Goal: Navigation & Orientation: Find specific page/section

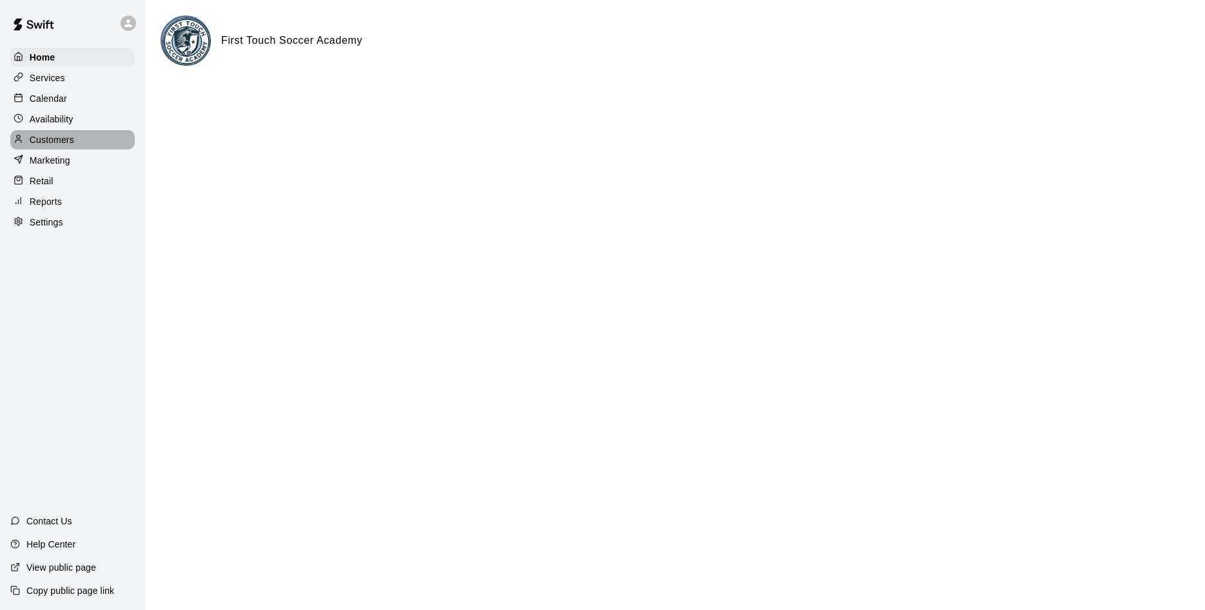
click at [54, 143] on p "Customers" at bounding box center [52, 139] width 44 height 13
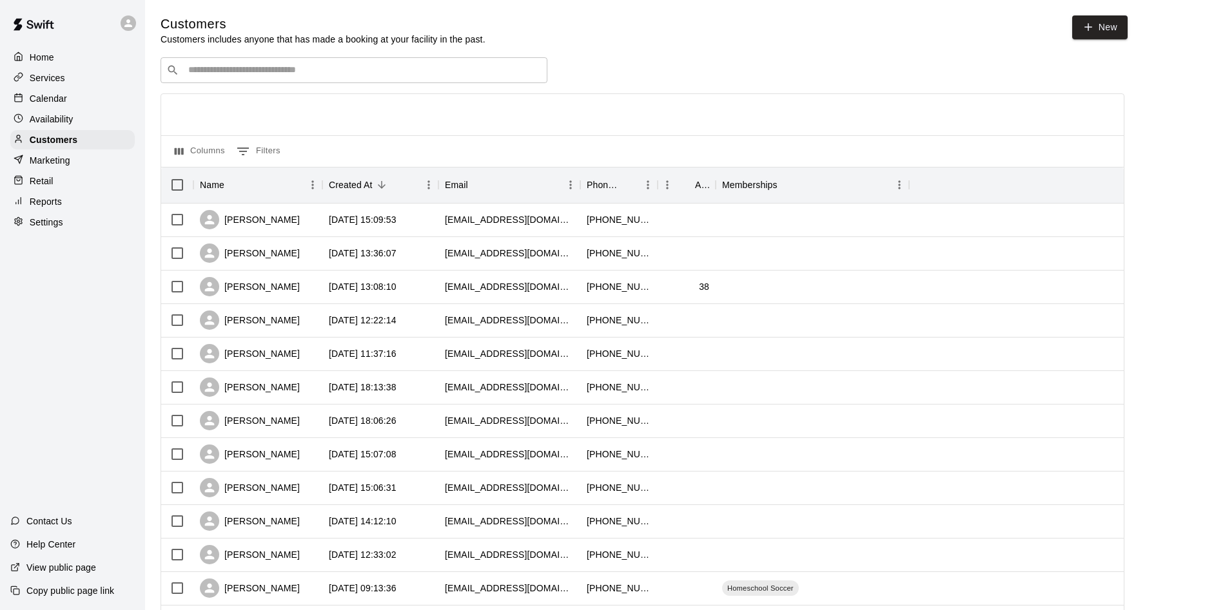
click at [52, 81] on p "Services" at bounding box center [47, 78] width 35 height 13
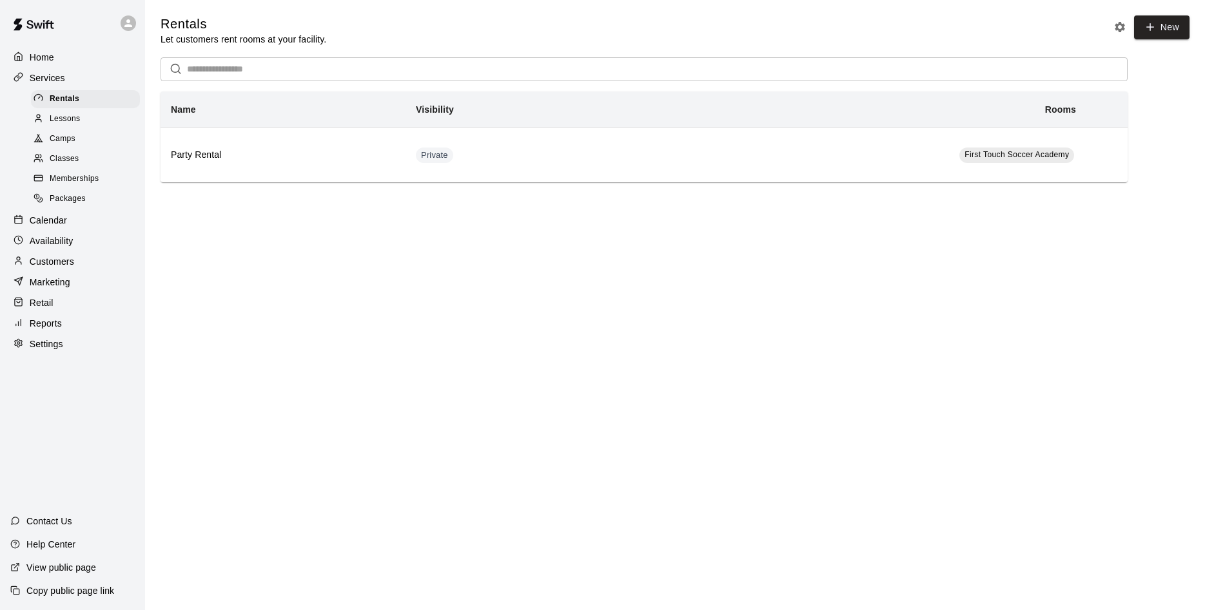
click at [68, 158] on span "Classes" at bounding box center [64, 159] width 29 height 13
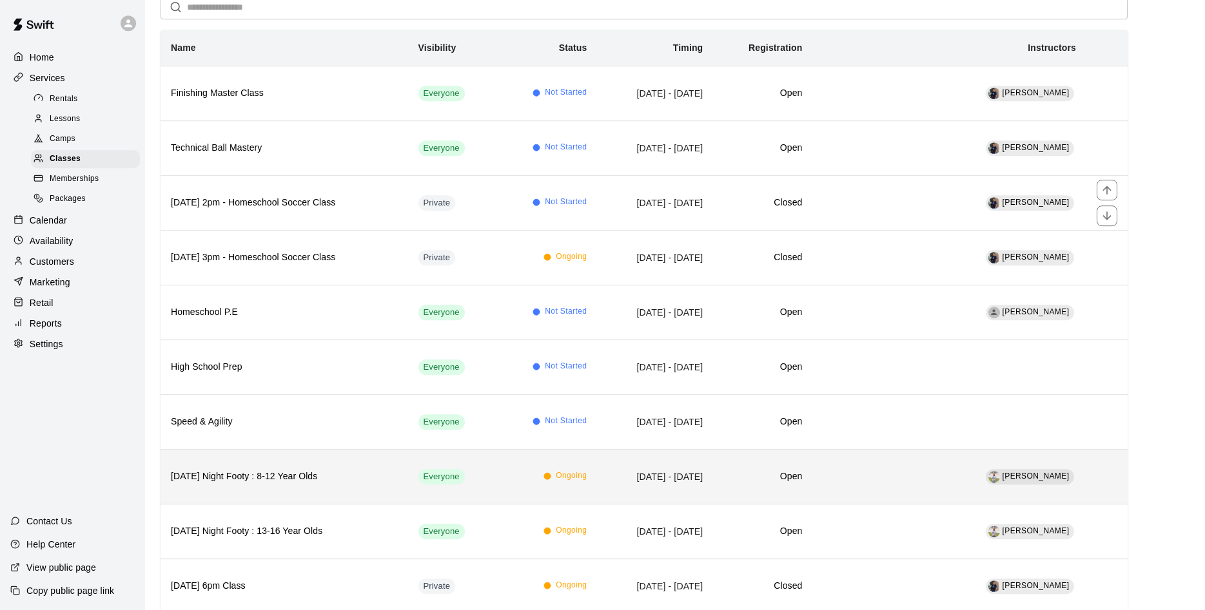
scroll to position [132, 0]
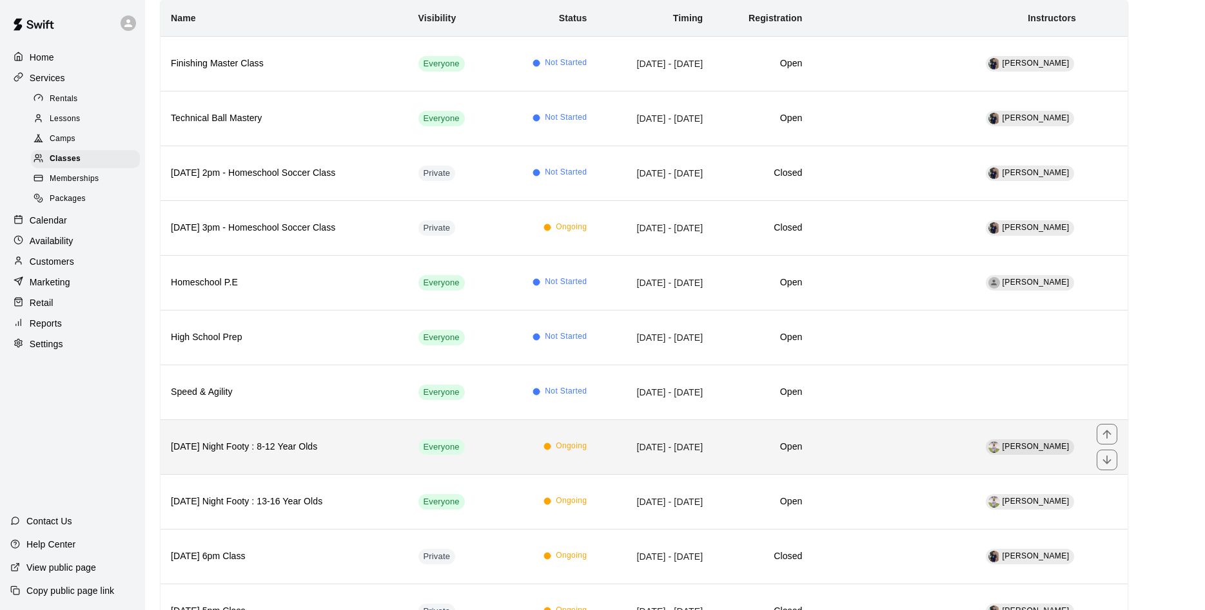
click at [280, 438] on th "[DATE] Night Footy : 8-12 Year Olds" at bounding box center [285, 447] width 248 height 55
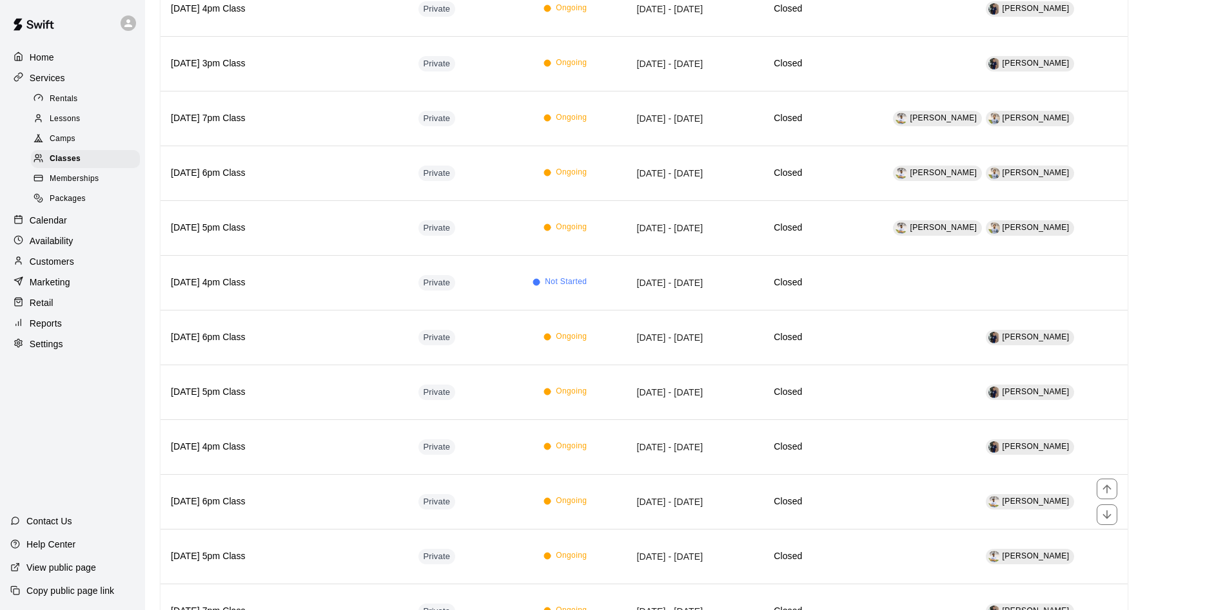
scroll to position [1018, 0]
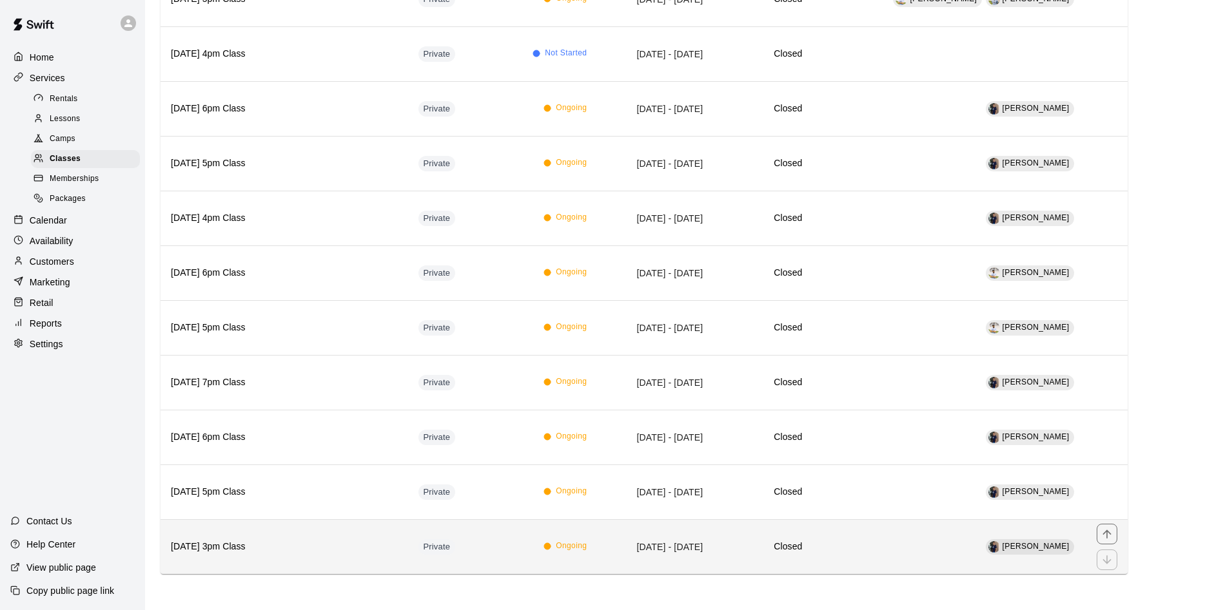
click at [223, 551] on h6 "[DATE] 3pm Class" at bounding box center [284, 547] width 227 height 14
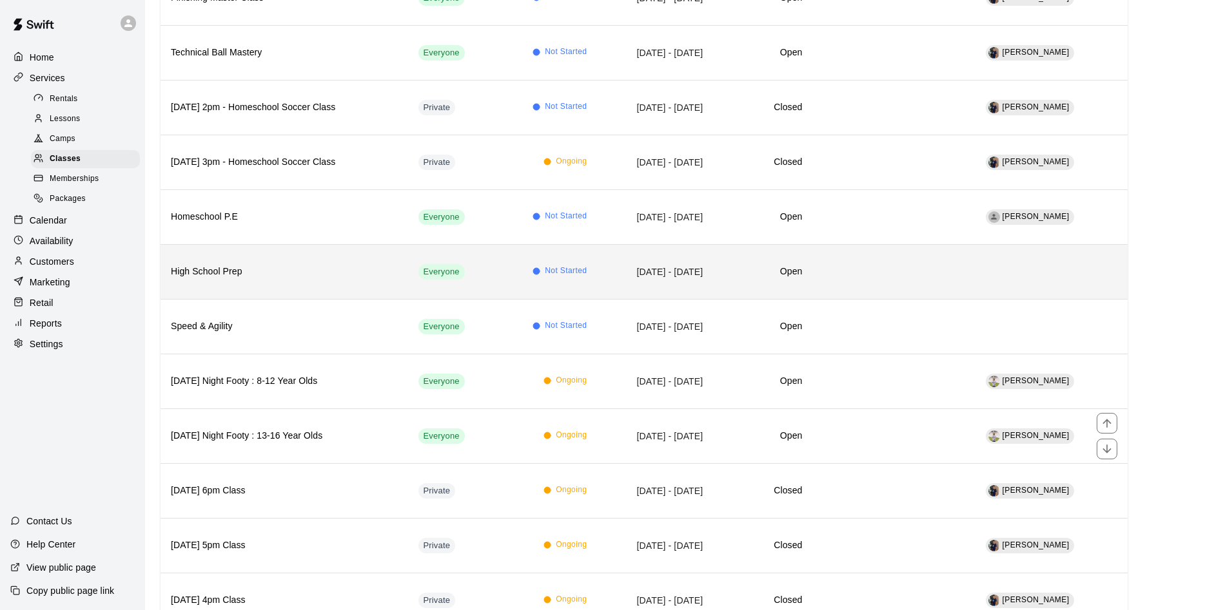
scroll to position [329, 0]
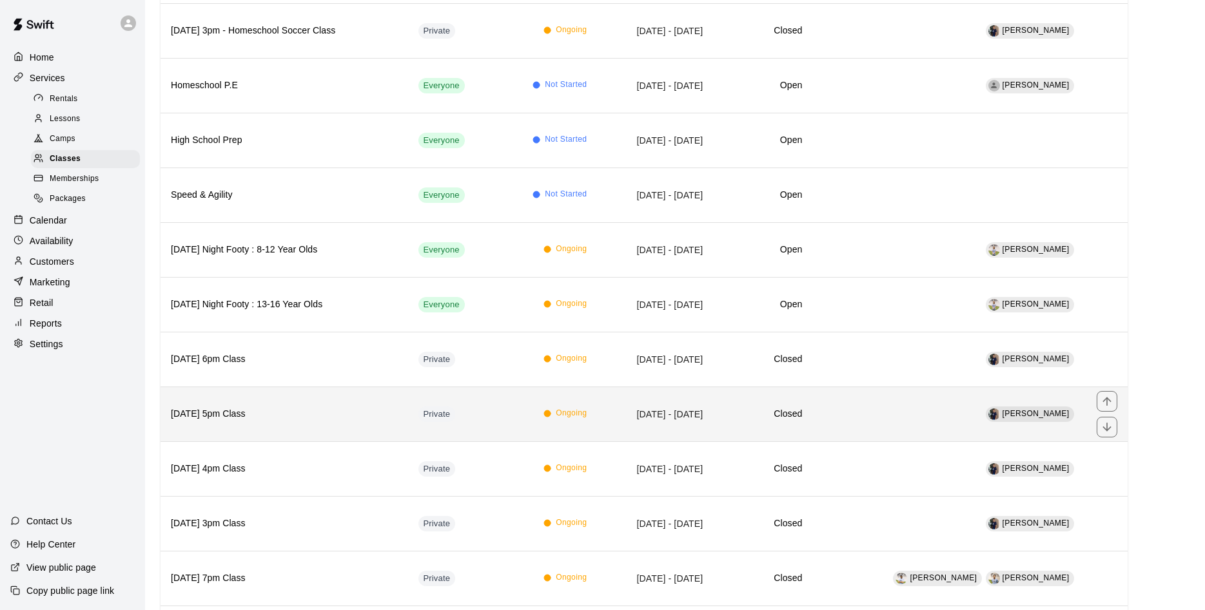
click at [269, 425] on th "[DATE] 5pm Class" at bounding box center [285, 414] width 248 height 55
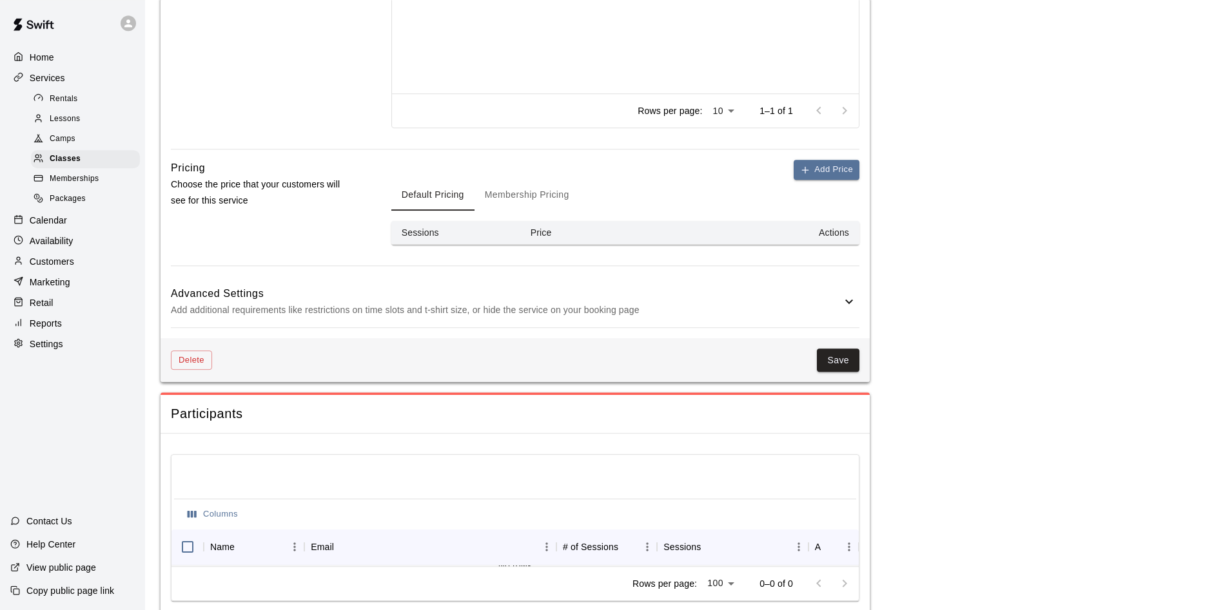
scroll to position [699, 0]
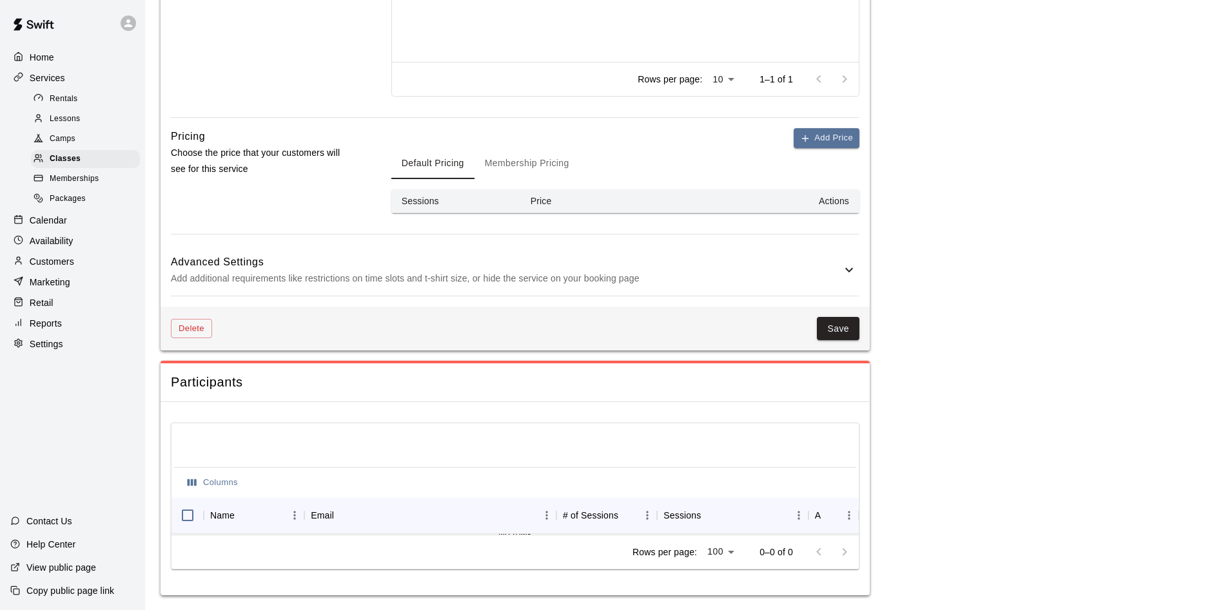
click at [847, 554] on div at bounding box center [832, 553] width 52 height 26
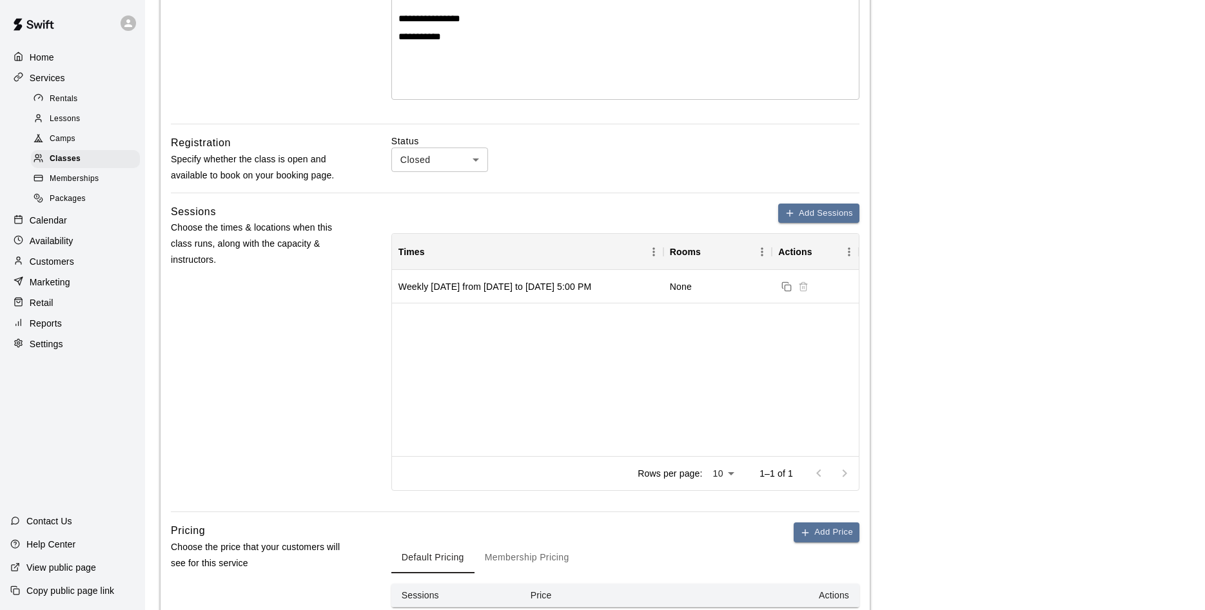
scroll to position [0, 0]
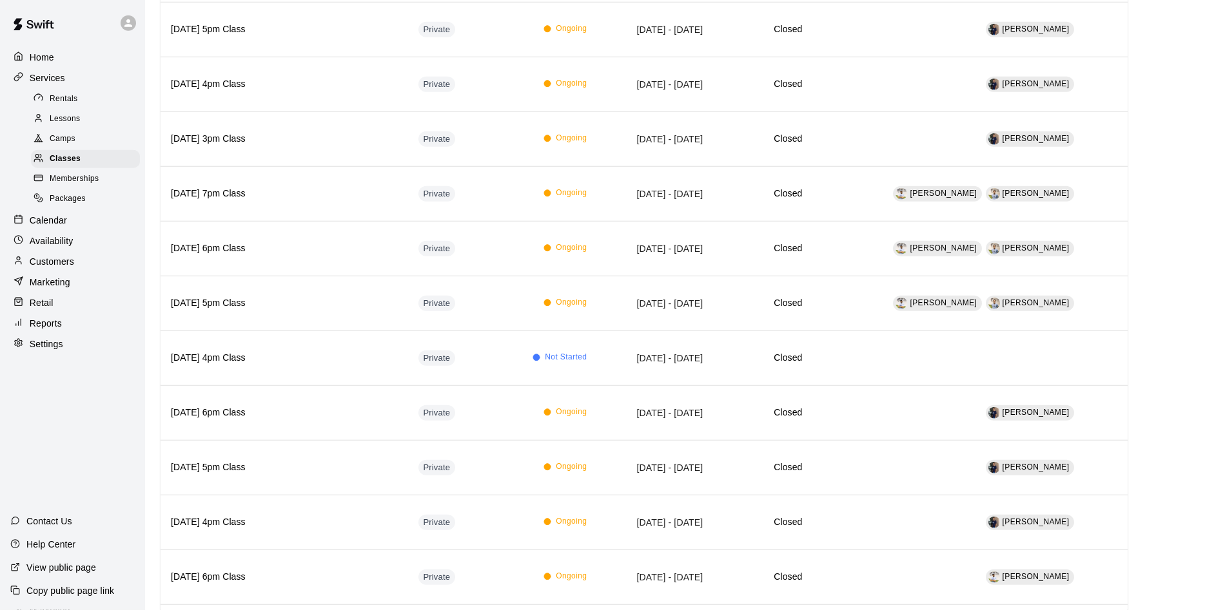
scroll to position [723, 0]
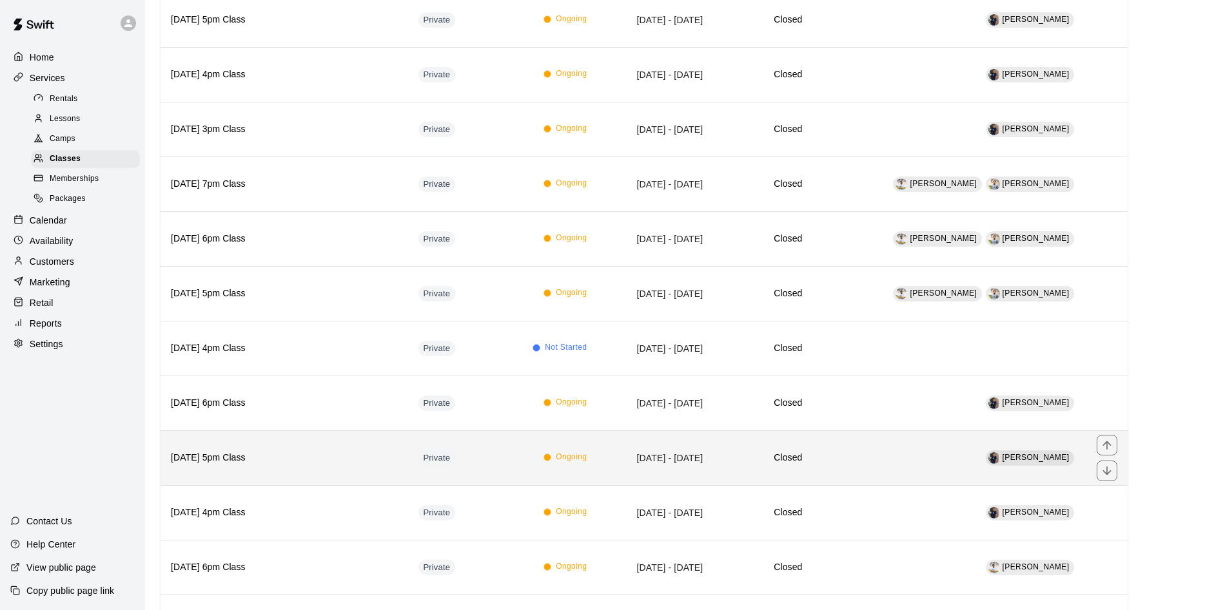
click at [229, 456] on h6 "[DATE] 5pm Class" at bounding box center [284, 458] width 227 height 14
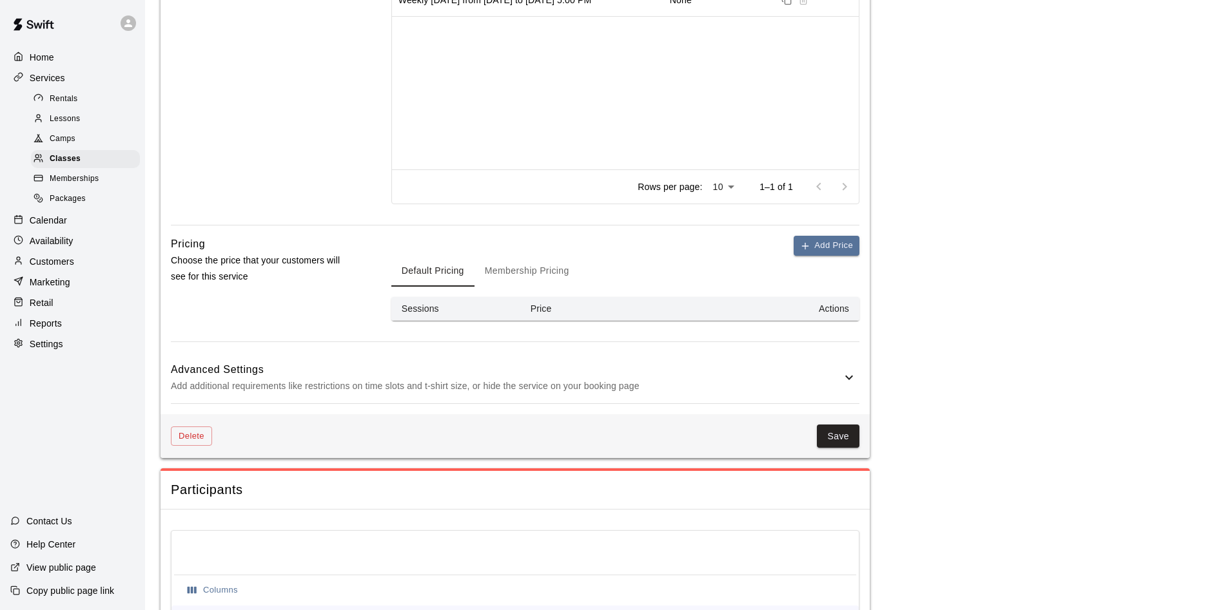
scroll to position [699, 0]
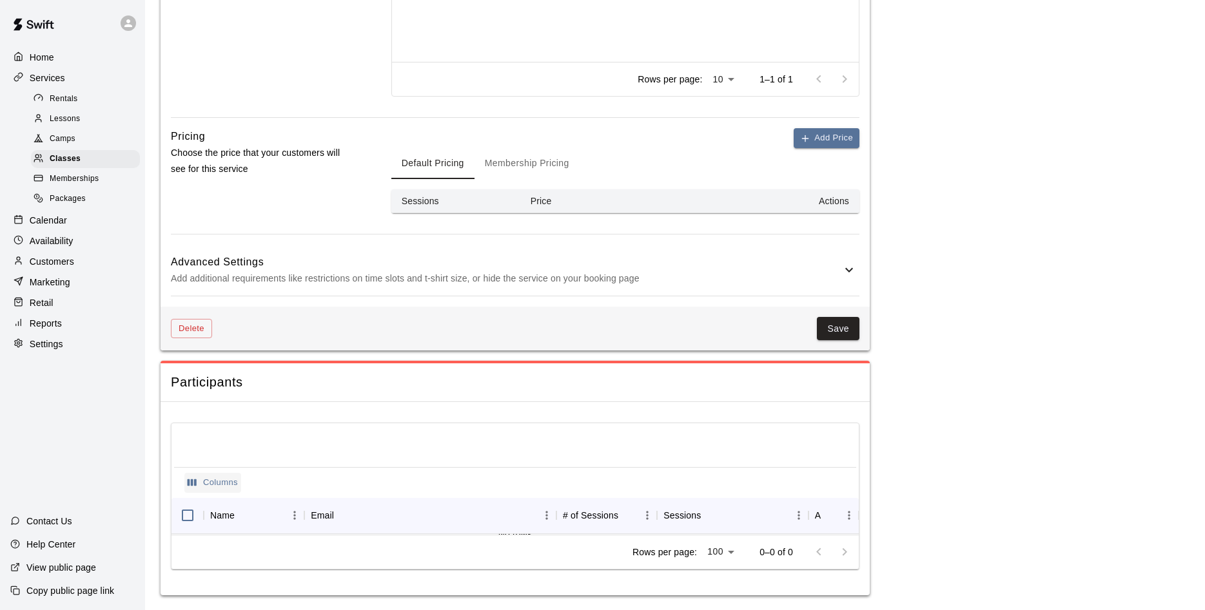
click at [191, 483] on icon "Select columns" at bounding box center [192, 483] width 9 height 7
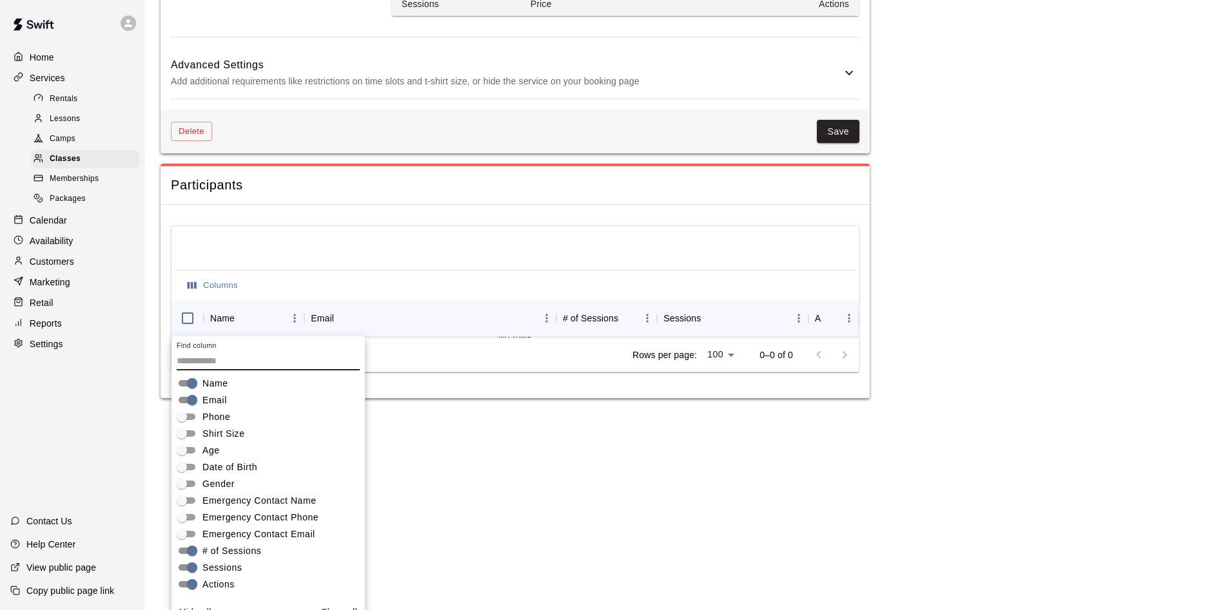
scroll to position [913, 0]
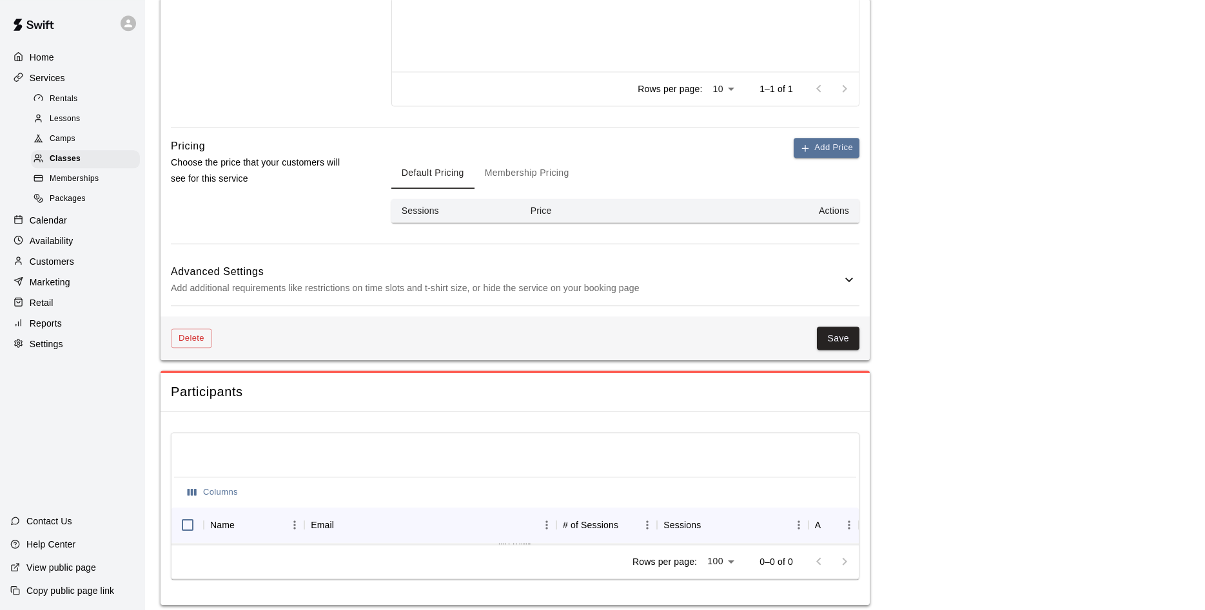
scroll to position [699, 0]
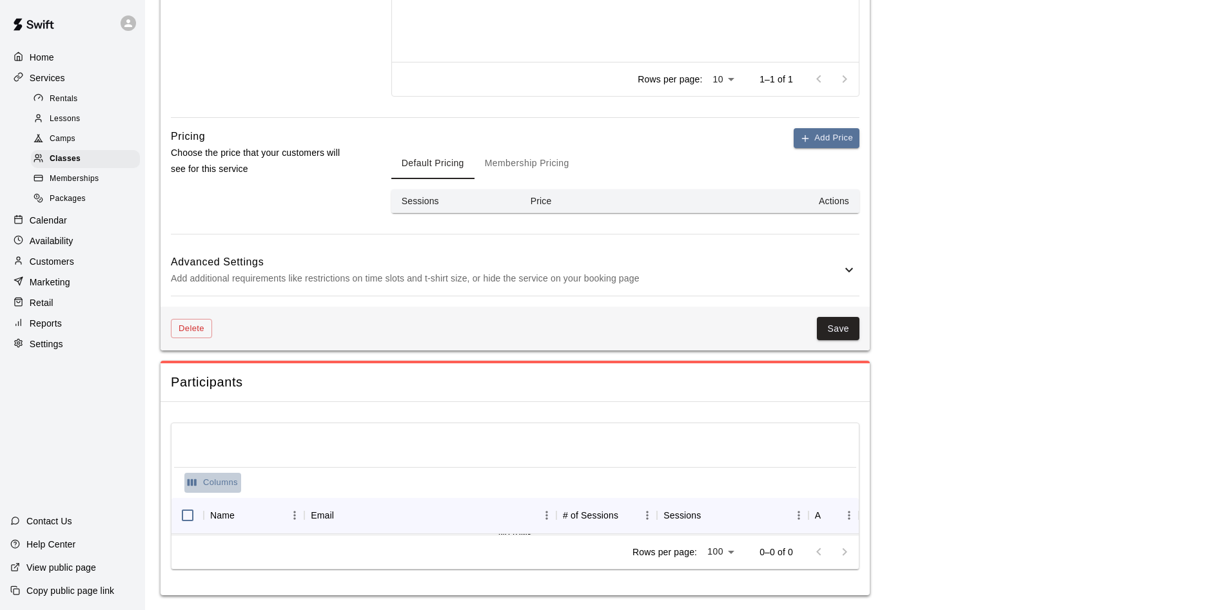
click at [211, 478] on button "Columns" at bounding box center [212, 483] width 57 height 20
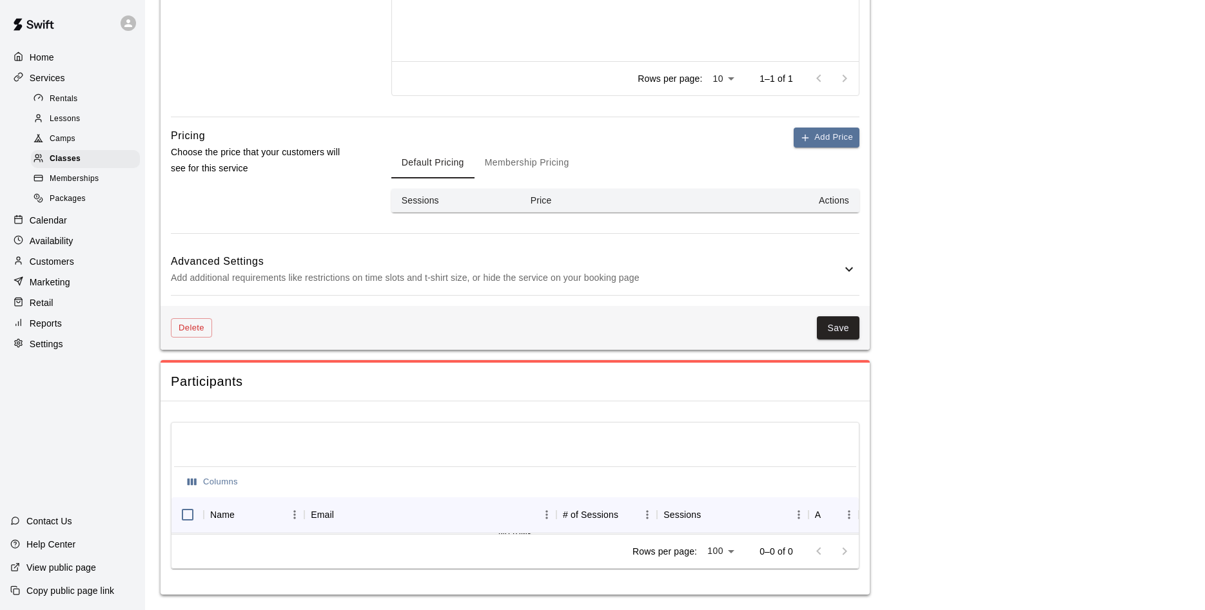
scroll to position [699, 0]
click at [719, 542] on li "25" at bounding box center [720, 541] width 37 height 21
type input "**"
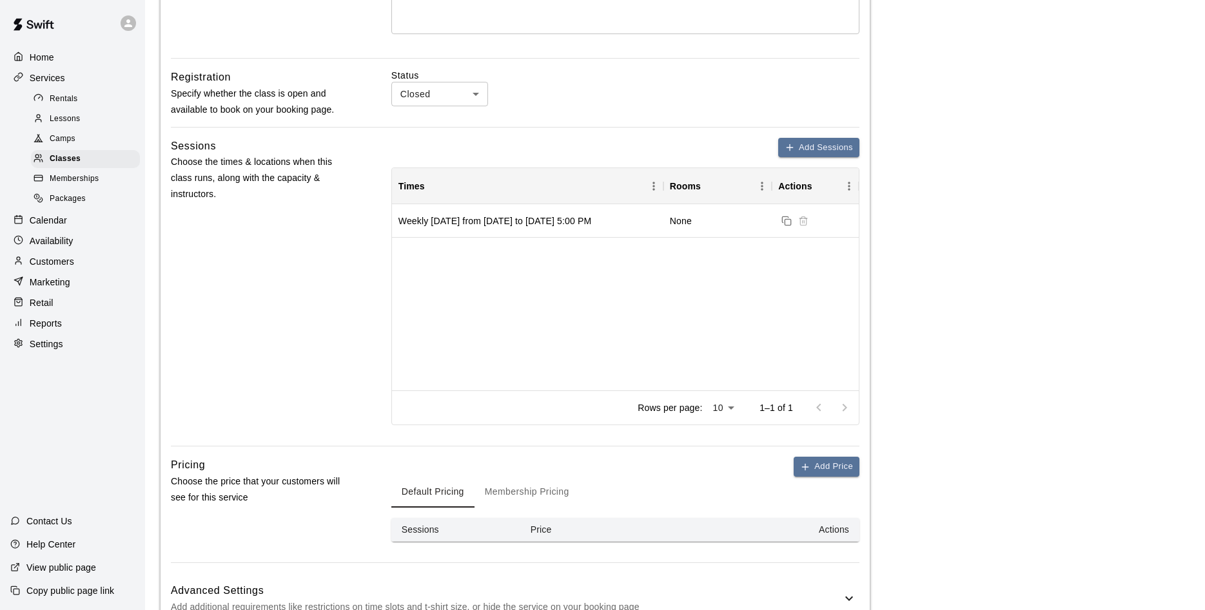
scroll to position [0, 0]
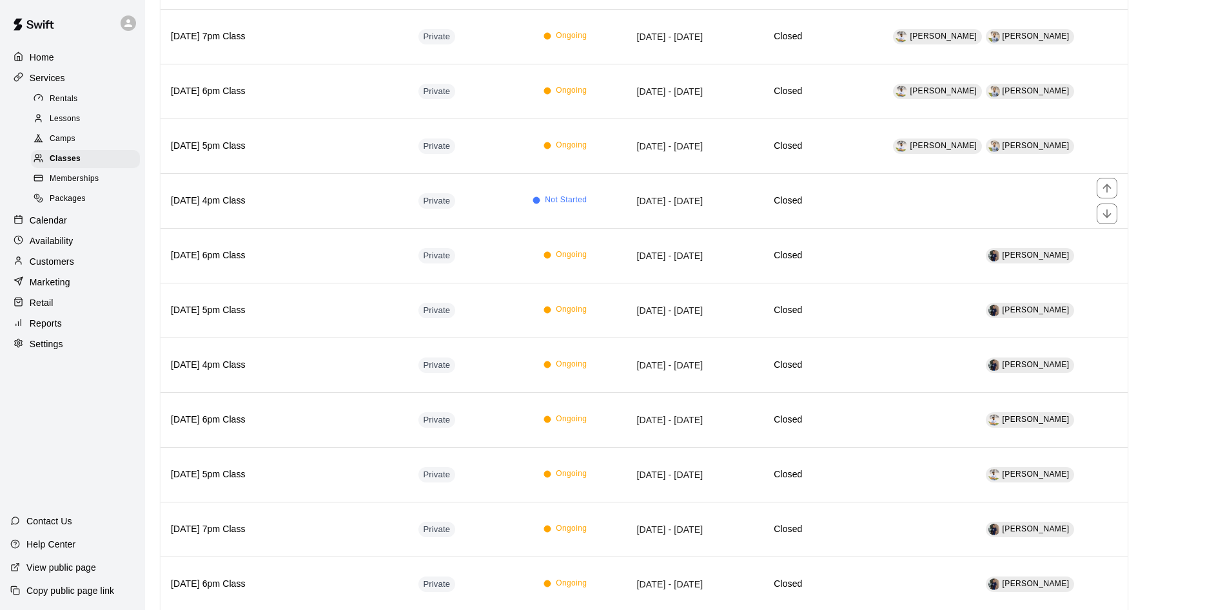
scroll to position [986, 0]
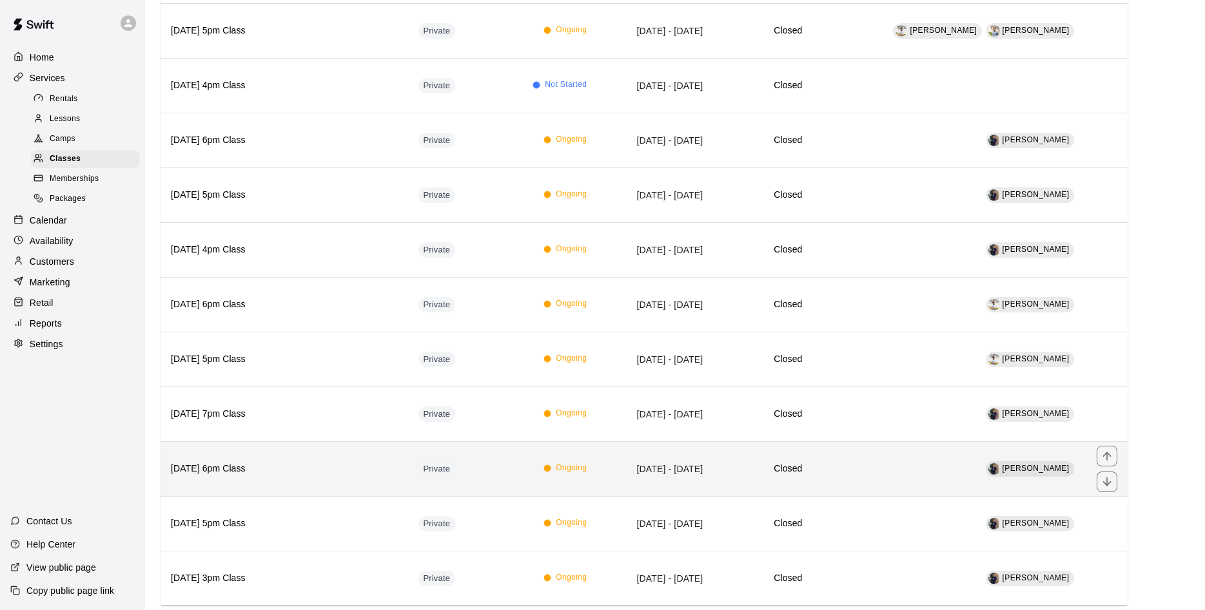
click at [215, 467] on h6 "[DATE] 6pm Class" at bounding box center [284, 469] width 227 height 14
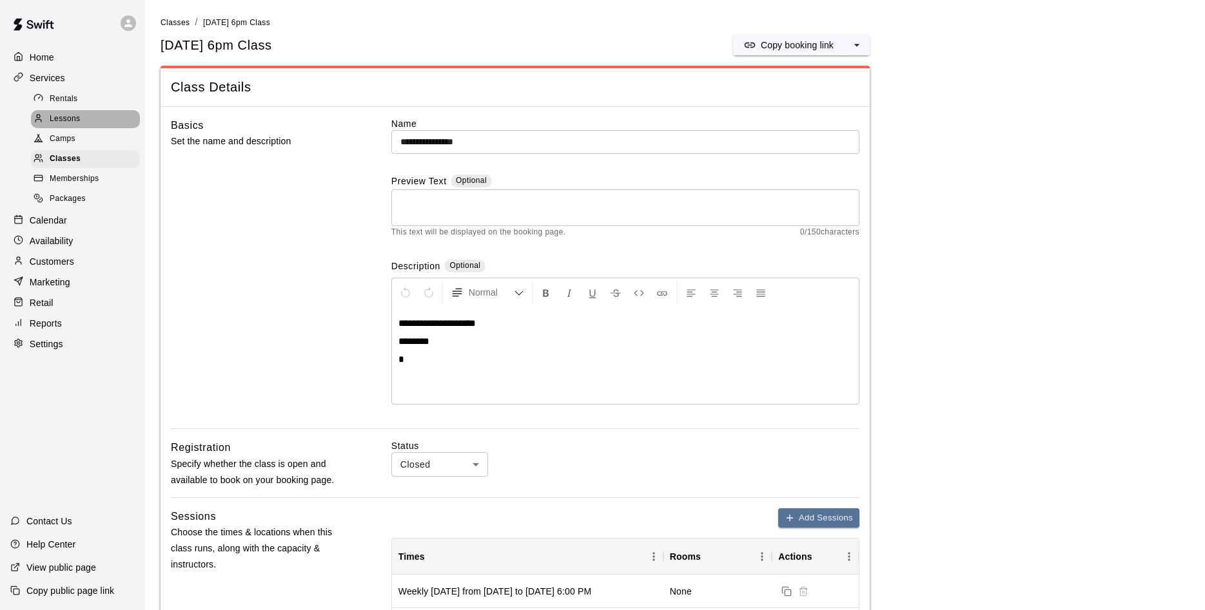
click at [68, 122] on span "Lessons" at bounding box center [65, 119] width 31 height 13
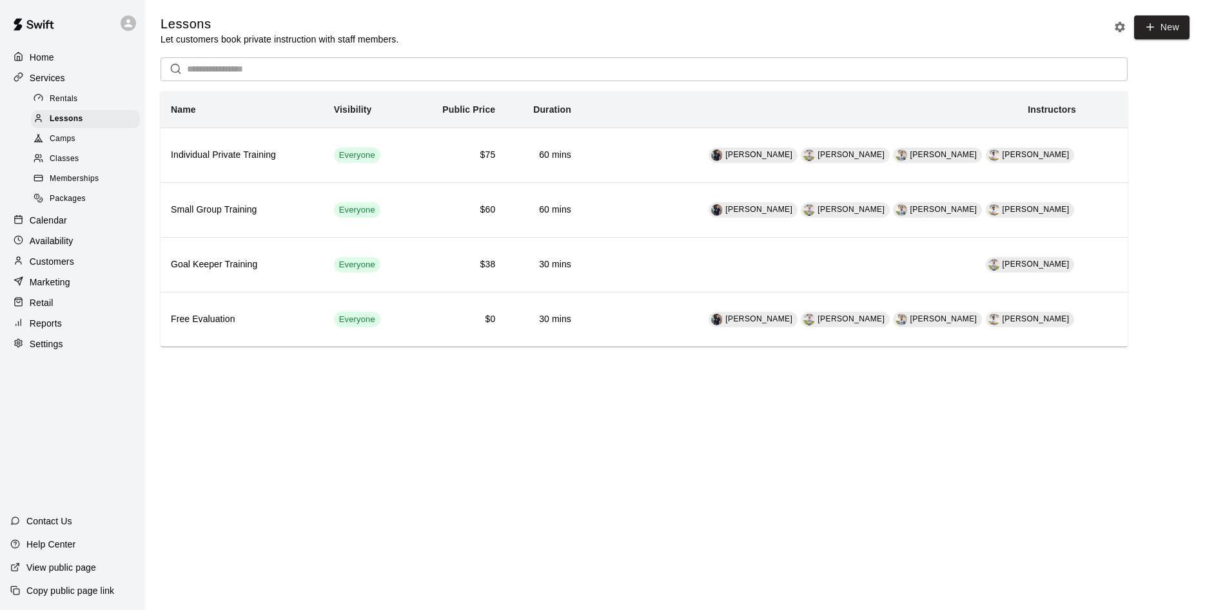
click at [40, 330] on p "Reports" at bounding box center [46, 323] width 32 height 13
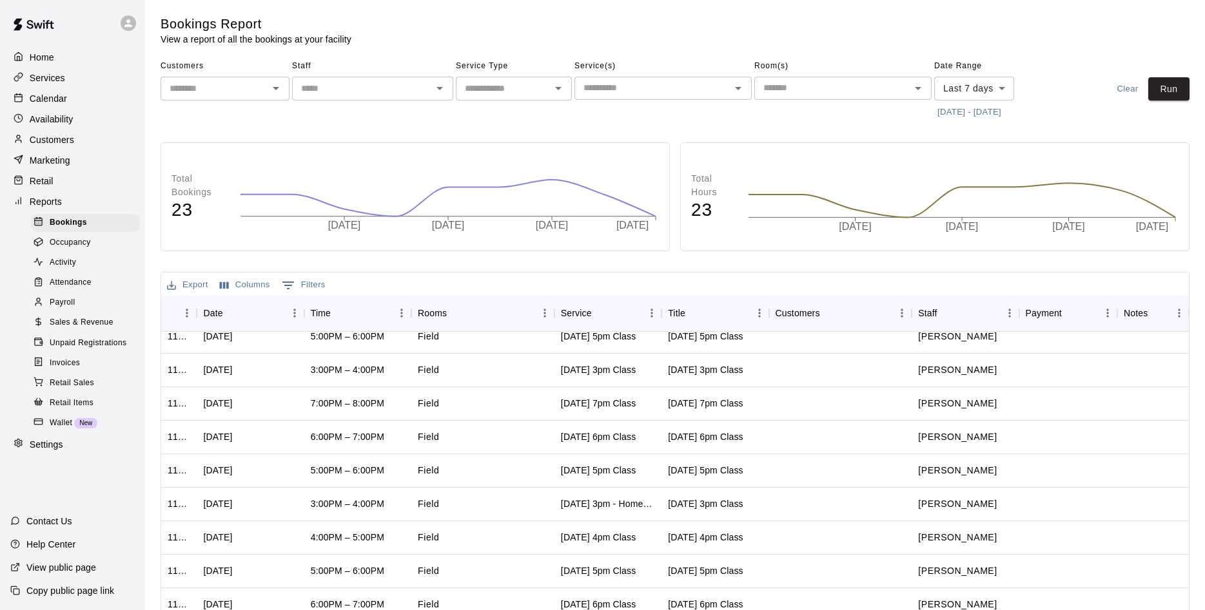
click at [66, 245] on span "Occupancy" at bounding box center [70, 243] width 41 height 13
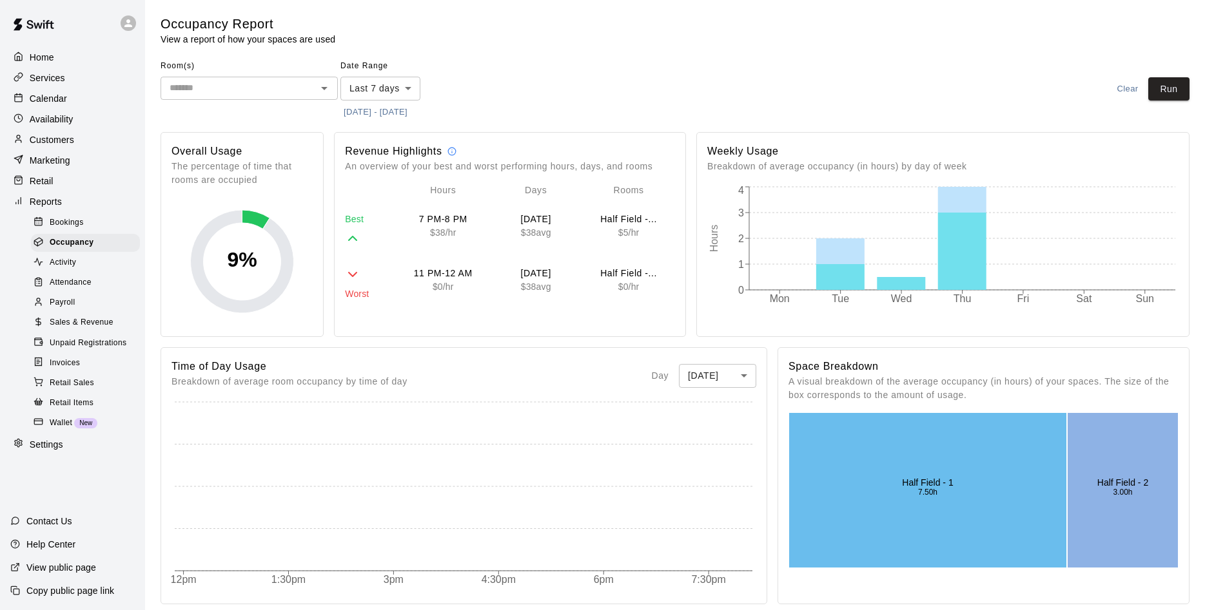
click at [64, 287] on span "Attendance" at bounding box center [71, 283] width 42 height 13
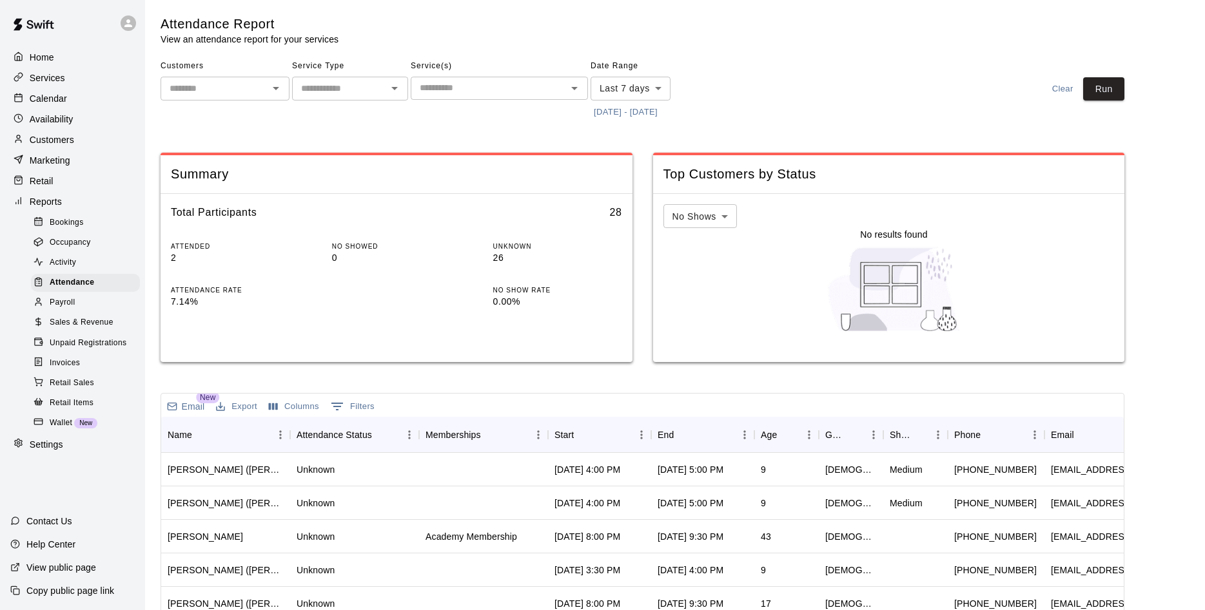
scroll to position [240, 0]
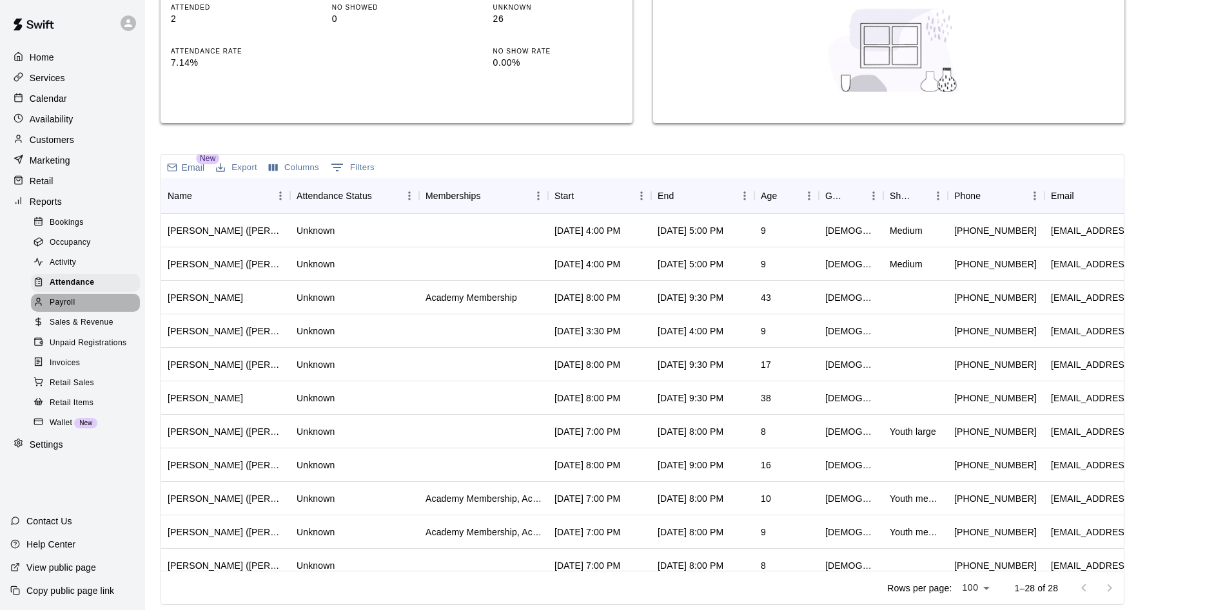
click at [70, 306] on span "Payroll" at bounding box center [62, 303] width 25 height 13
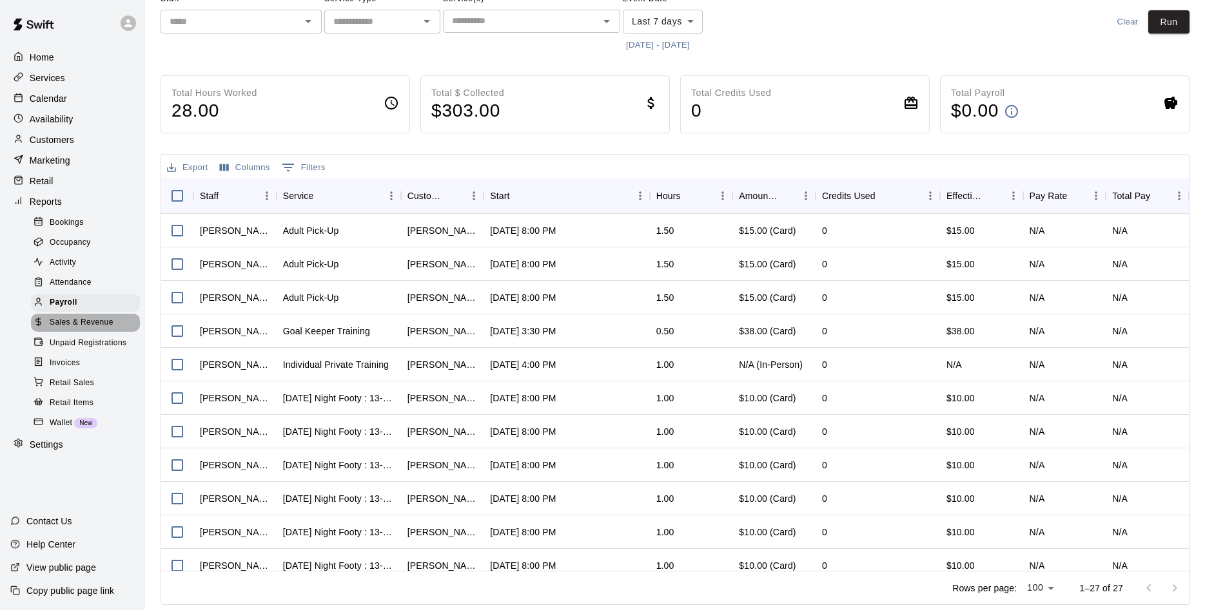
click at [86, 329] on span "Sales & Revenue" at bounding box center [82, 323] width 64 height 13
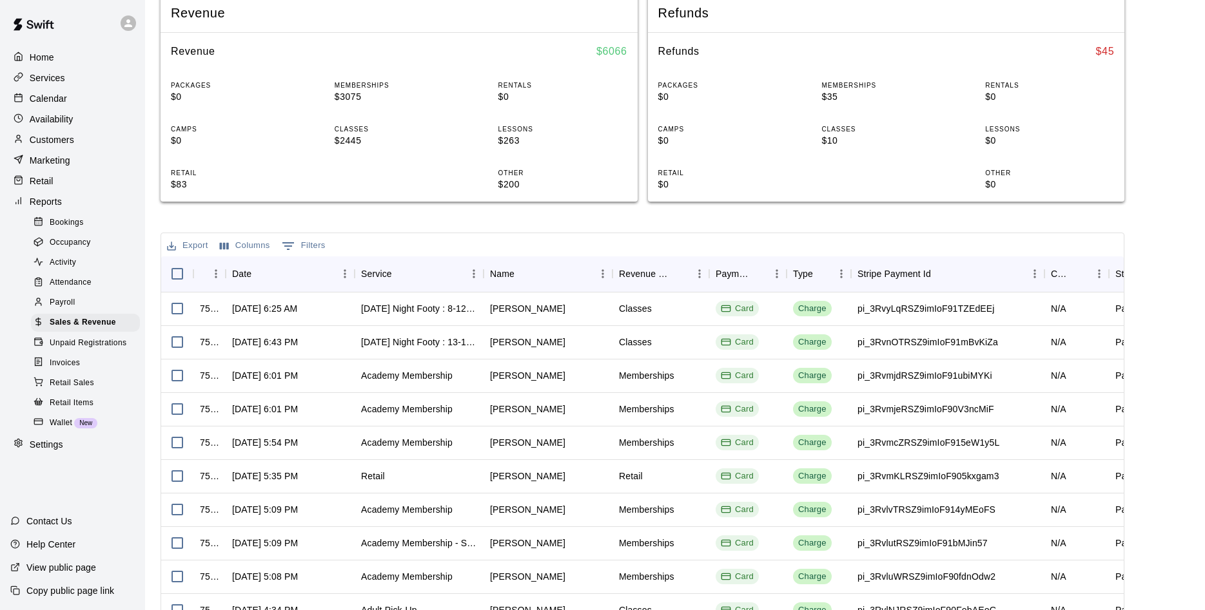
click at [52, 144] on p "Customers" at bounding box center [52, 139] width 44 height 13
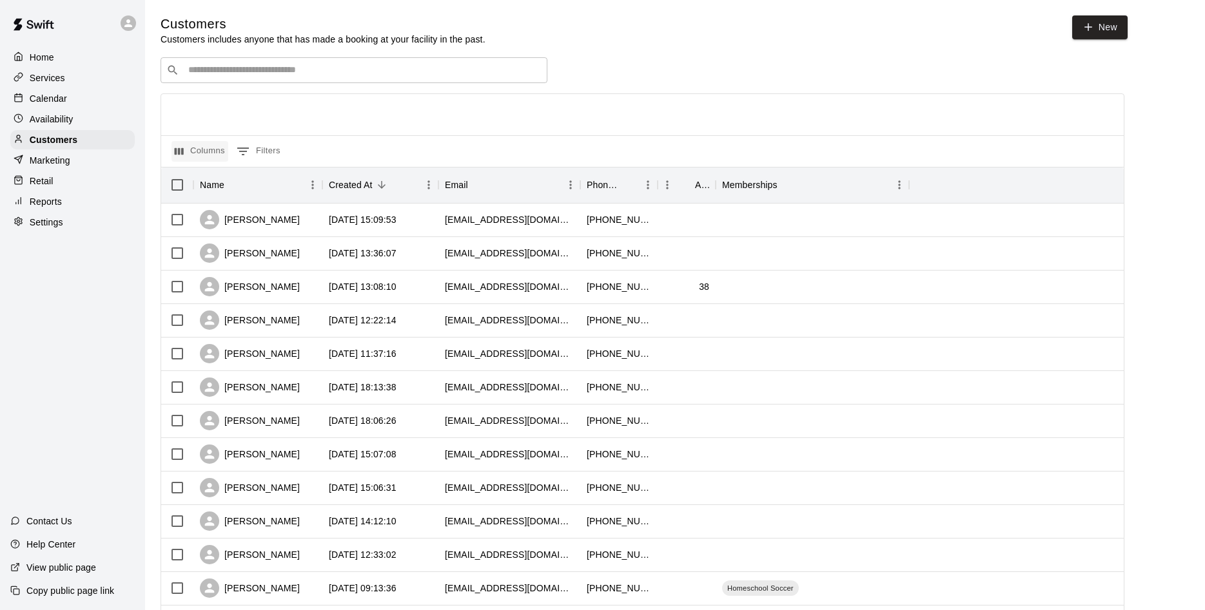
click at [206, 153] on button "Columns" at bounding box center [199, 151] width 57 height 21
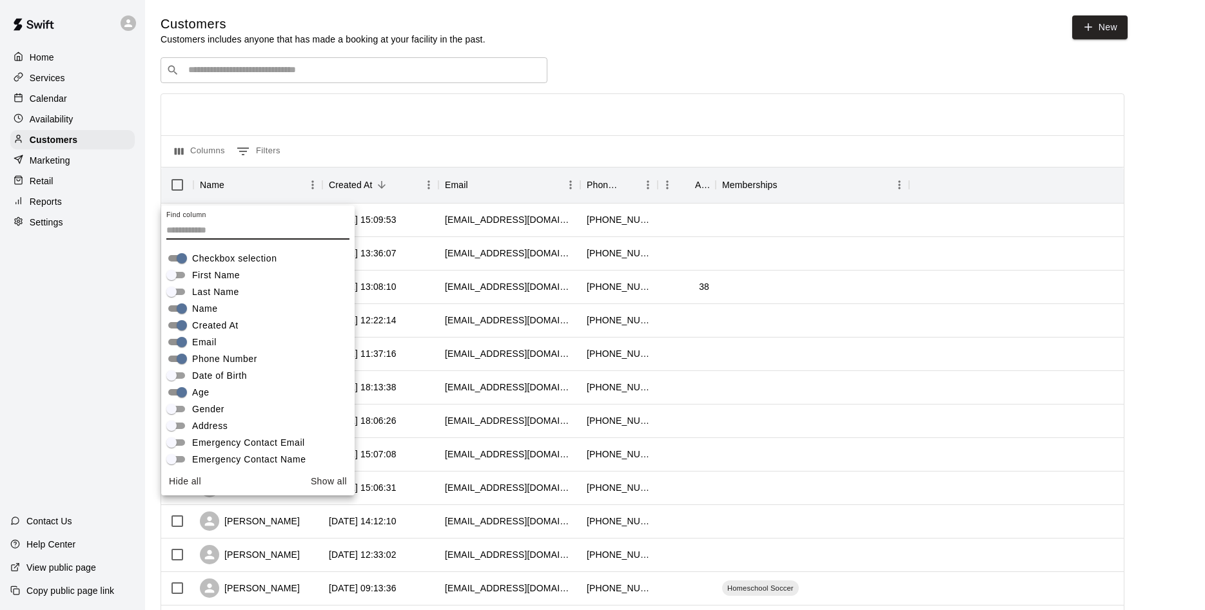
click at [933, 355] on div at bounding box center [1016, 355] width 215 height 34
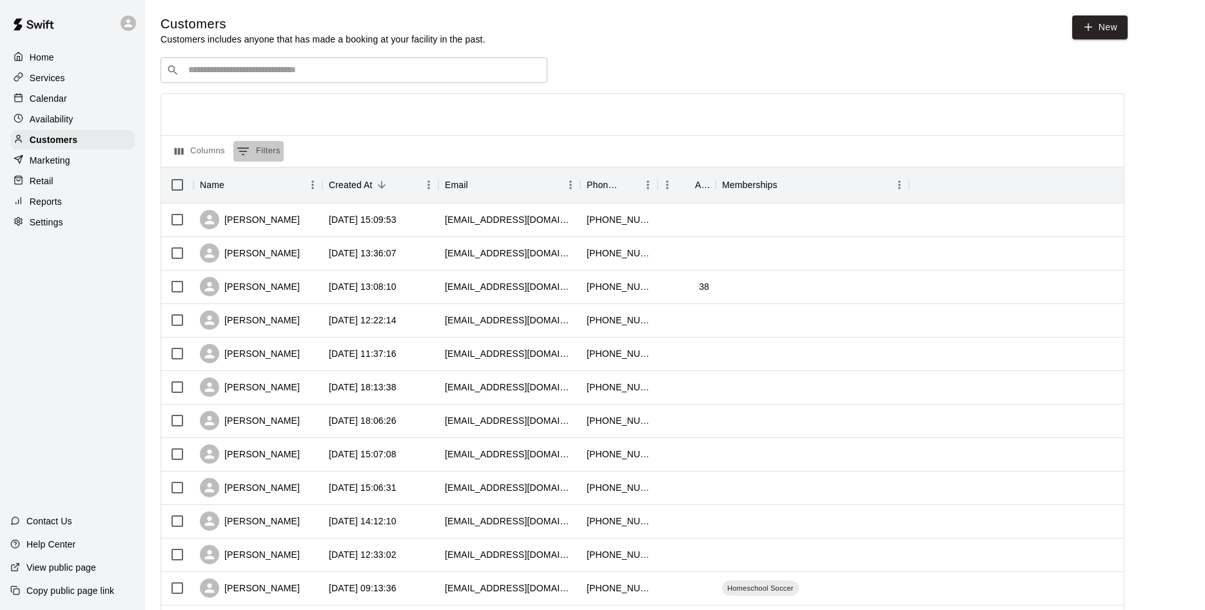
click at [250, 155] on icon "Show filters" at bounding box center [242, 151] width 15 height 15
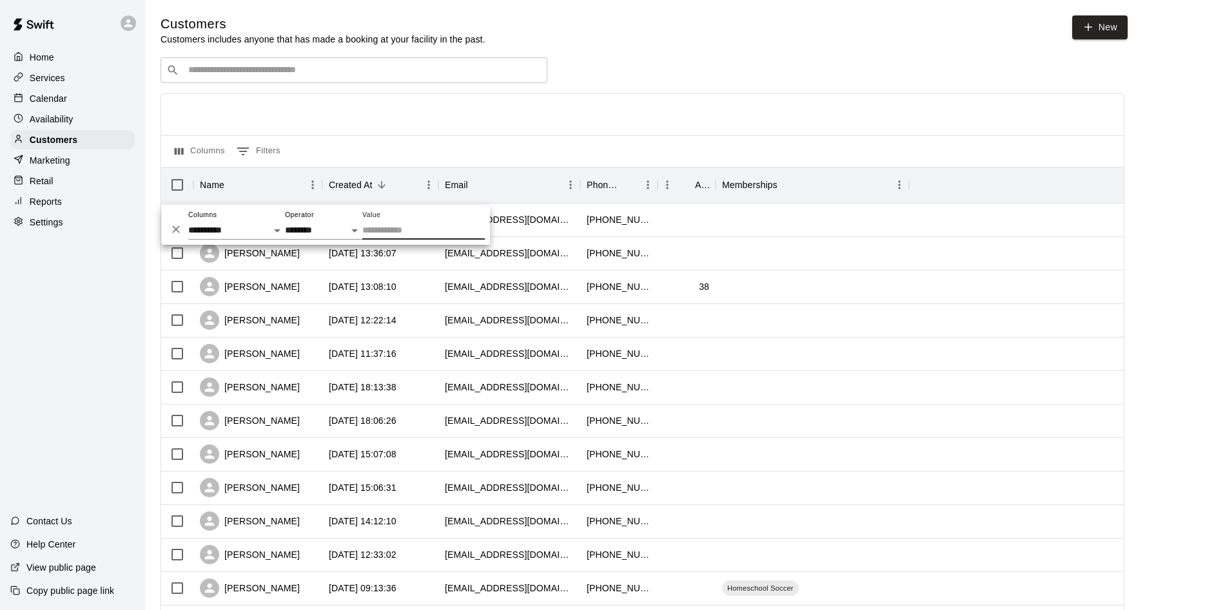
click at [649, 112] on div at bounding box center [642, 114] width 962 height 41
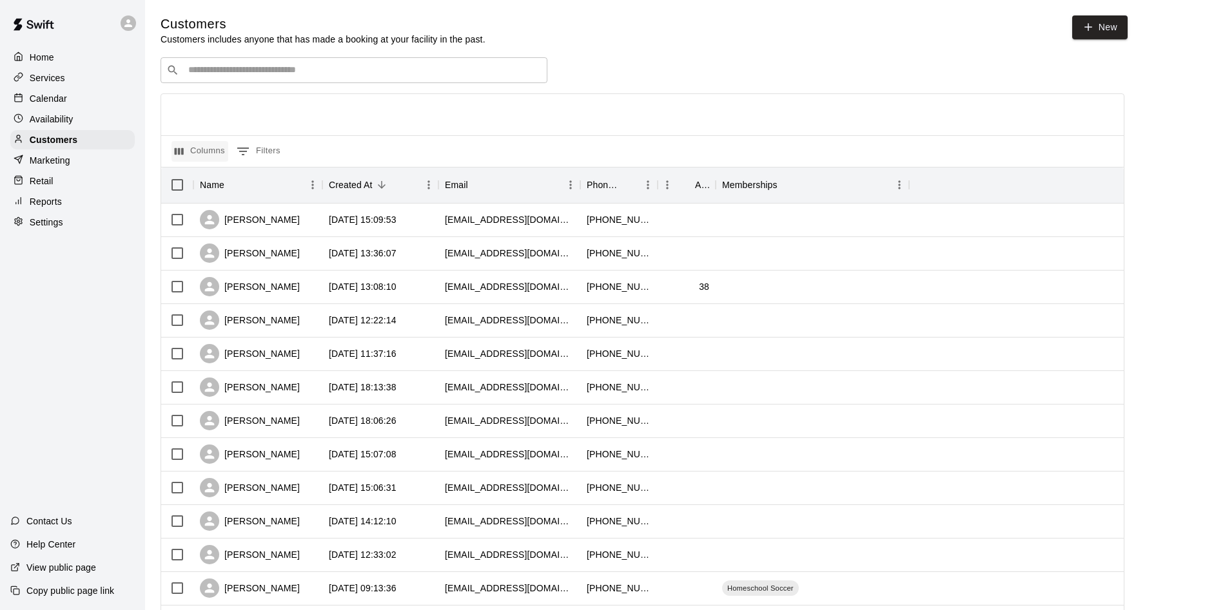
click at [206, 153] on button "Columns" at bounding box center [199, 151] width 57 height 21
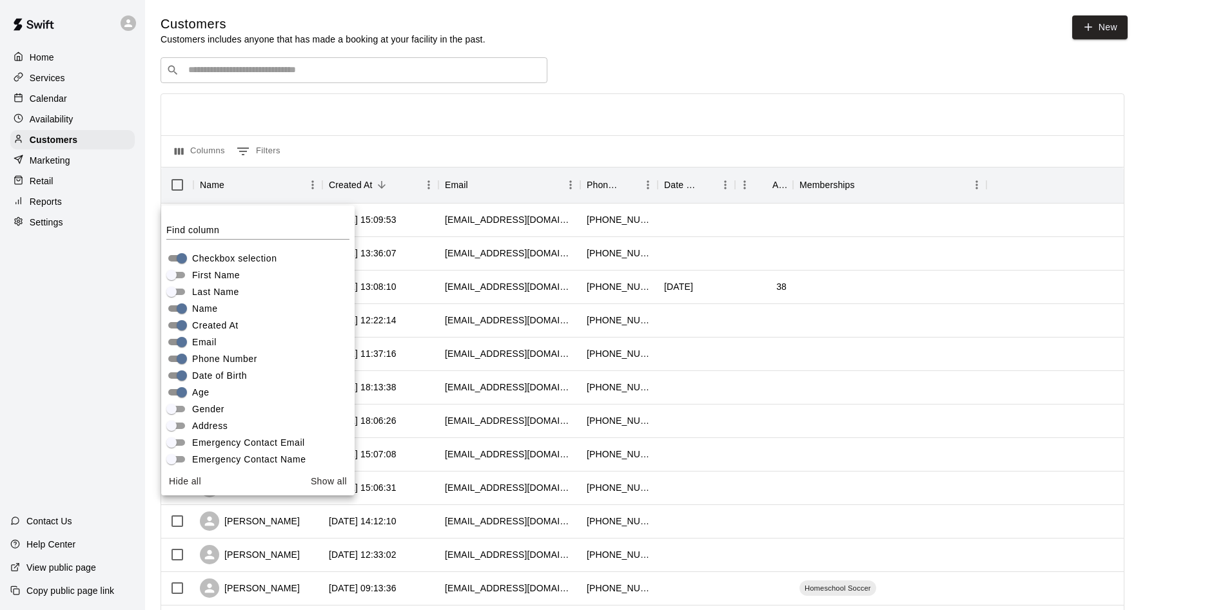
click at [494, 133] on div at bounding box center [642, 114] width 962 height 41
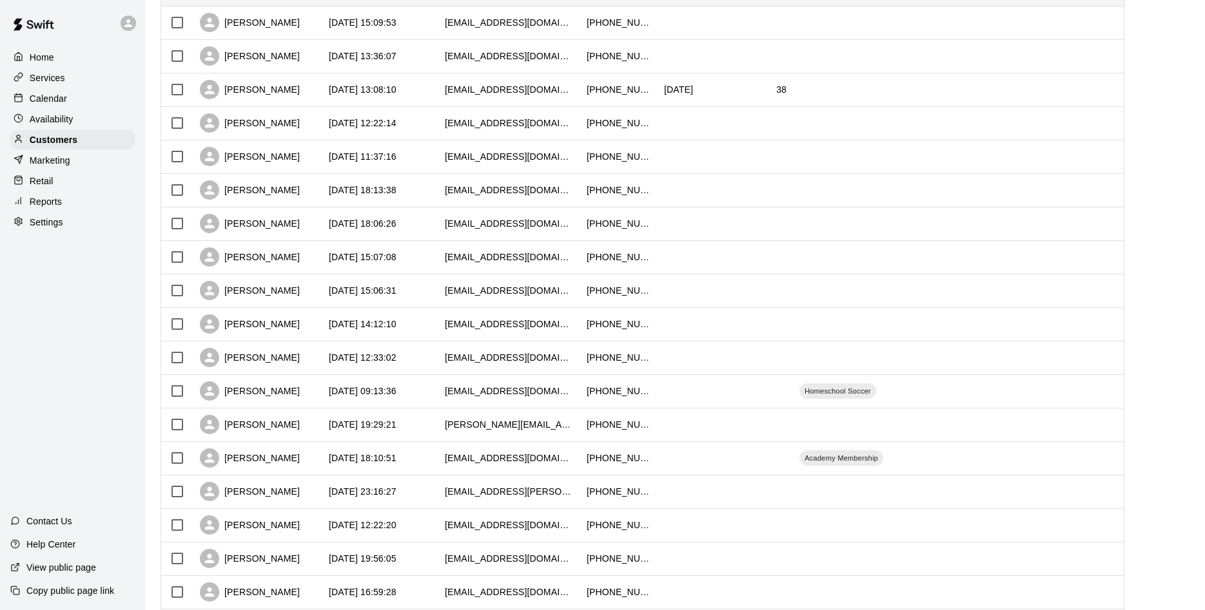
scroll to position [504, 0]
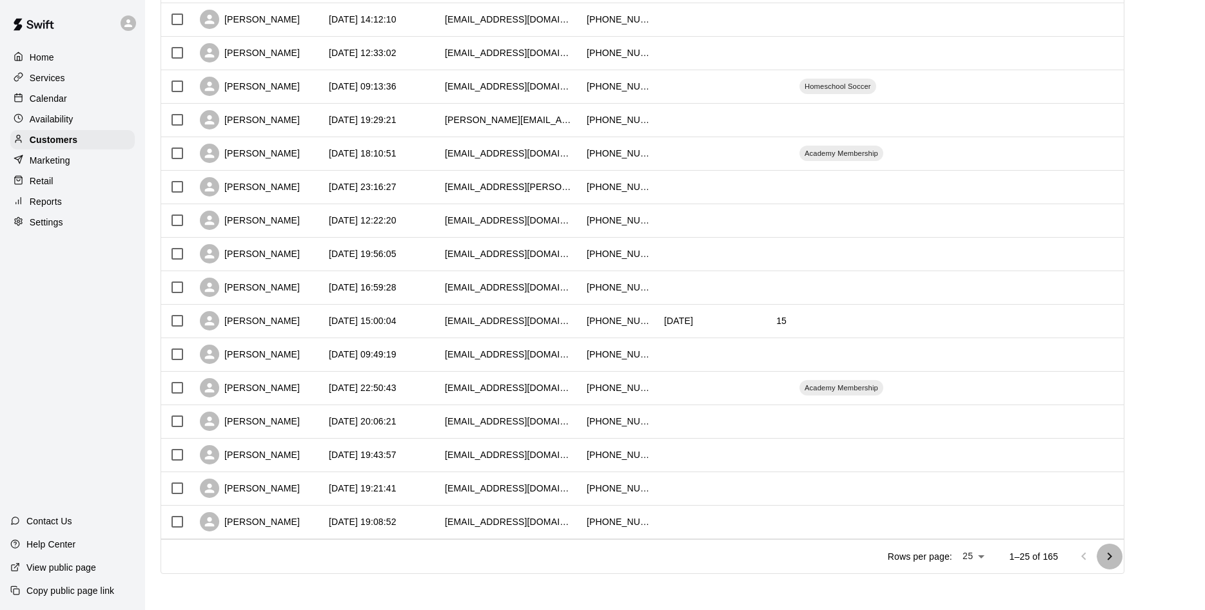
click at [1105, 554] on icon "Go to next page" at bounding box center [1109, 556] width 15 height 15
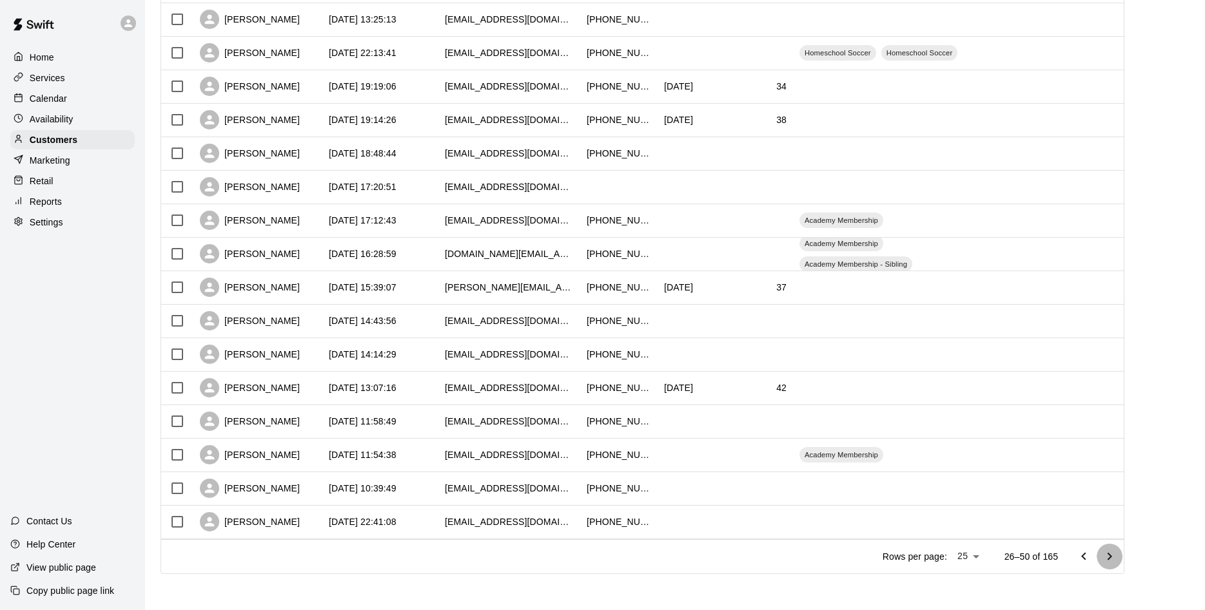
click at [1105, 554] on icon "Go to next page" at bounding box center [1109, 556] width 15 height 15
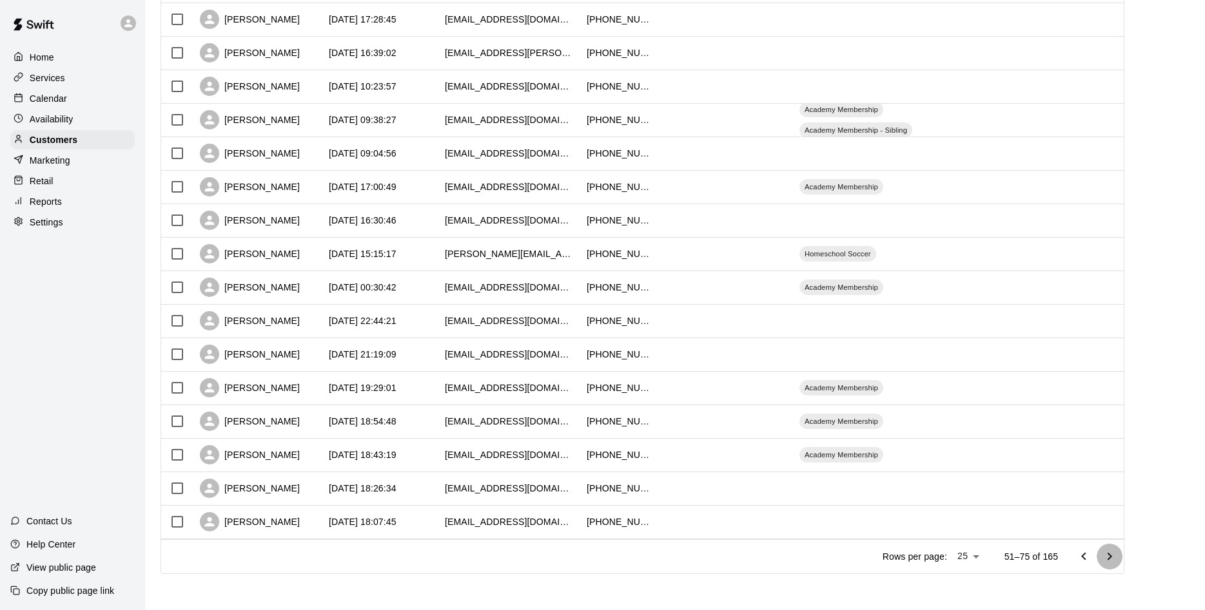
click at [1105, 554] on icon "Go to next page" at bounding box center [1109, 556] width 15 height 15
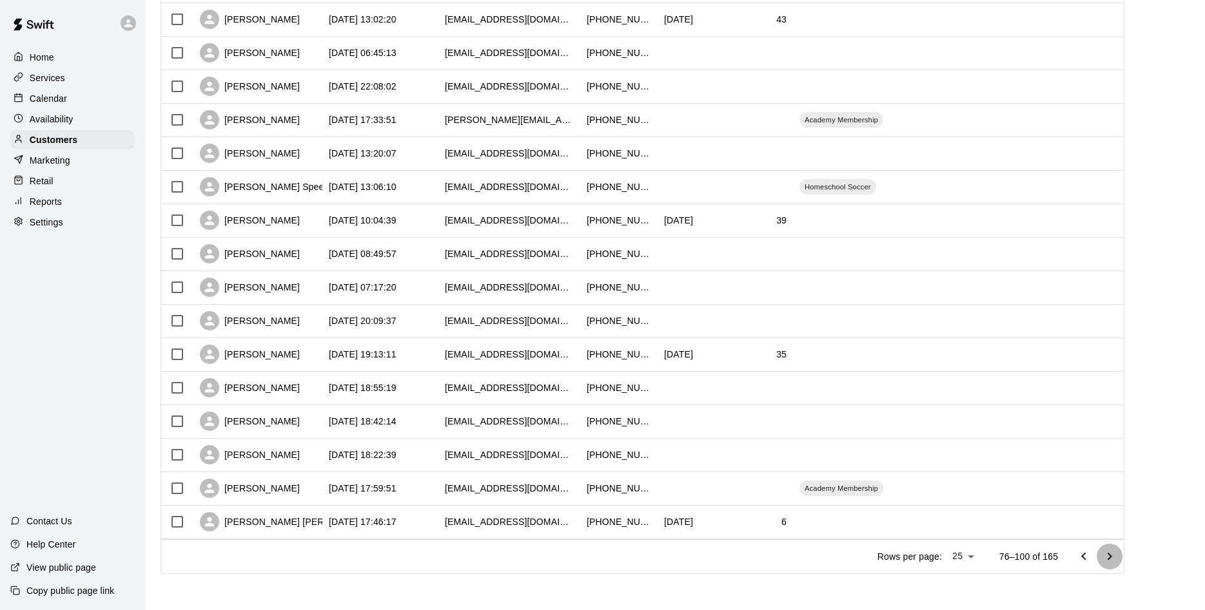
click at [1105, 554] on icon "Go to next page" at bounding box center [1109, 556] width 15 height 15
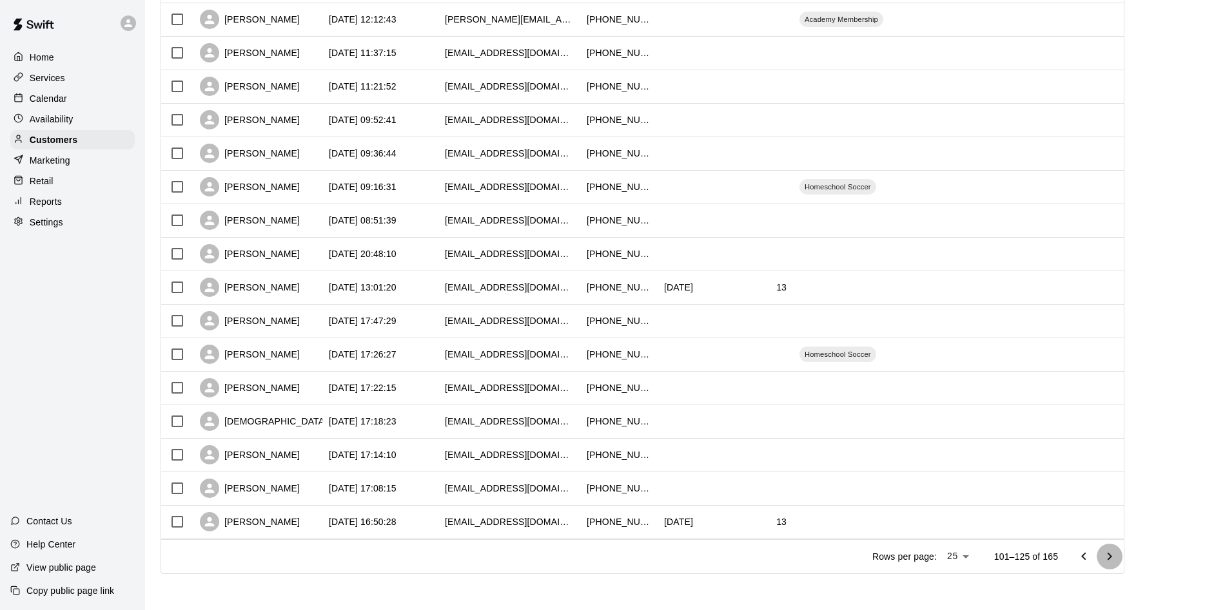
click at [1105, 554] on icon "Go to next page" at bounding box center [1109, 556] width 15 height 15
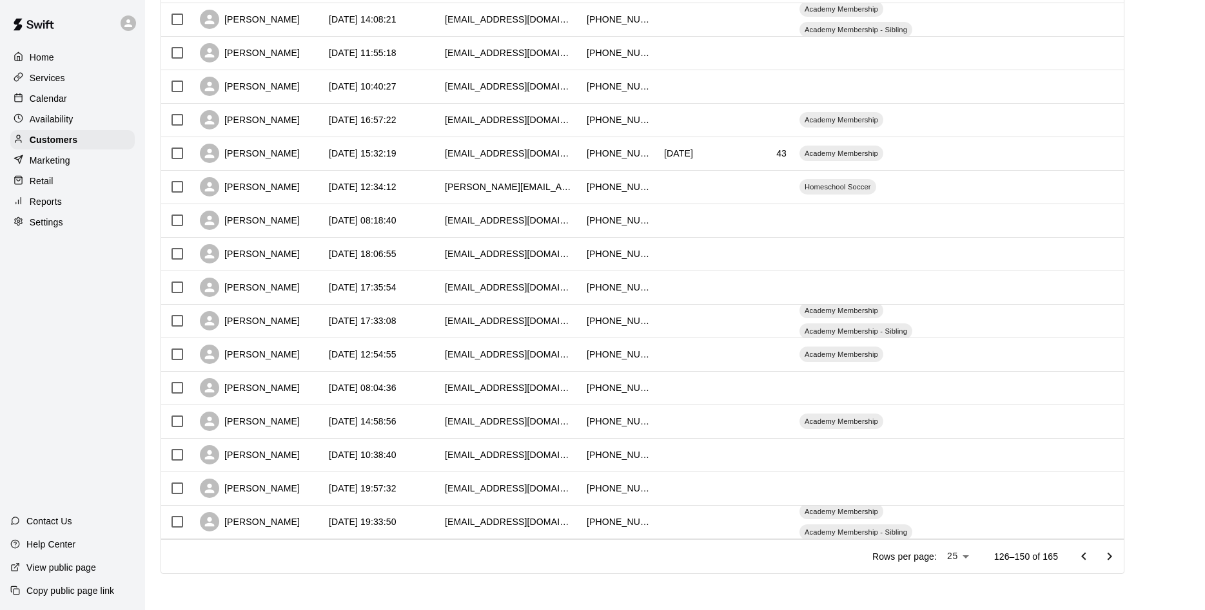
click at [1105, 554] on icon "Go to next page" at bounding box center [1109, 556] width 15 height 15
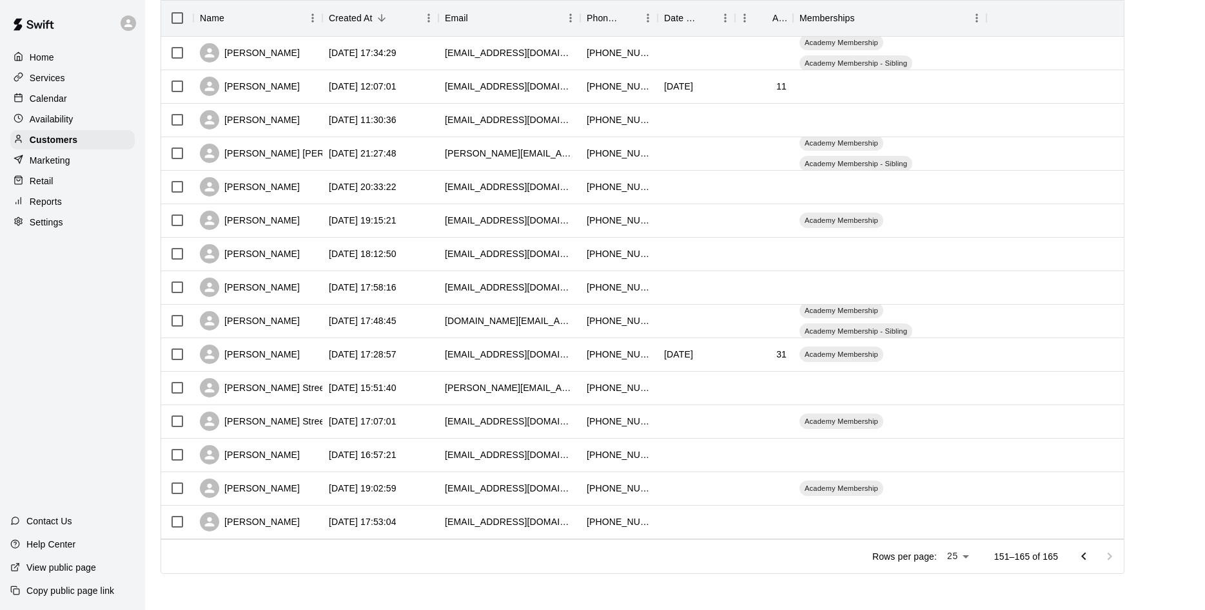
scroll to position [169, 0]
click at [1105, 554] on div at bounding box center [1097, 557] width 52 height 26
click at [920, 416] on div "Academy Membership" at bounding box center [889, 422] width 193 height 34
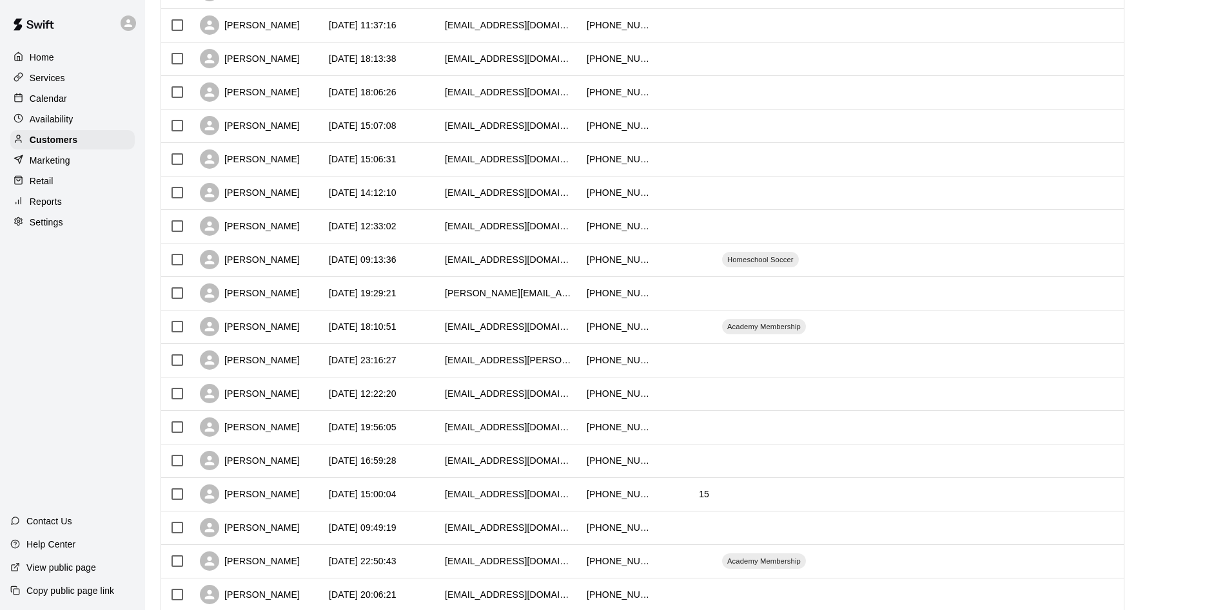
scroll to position [504, 0]
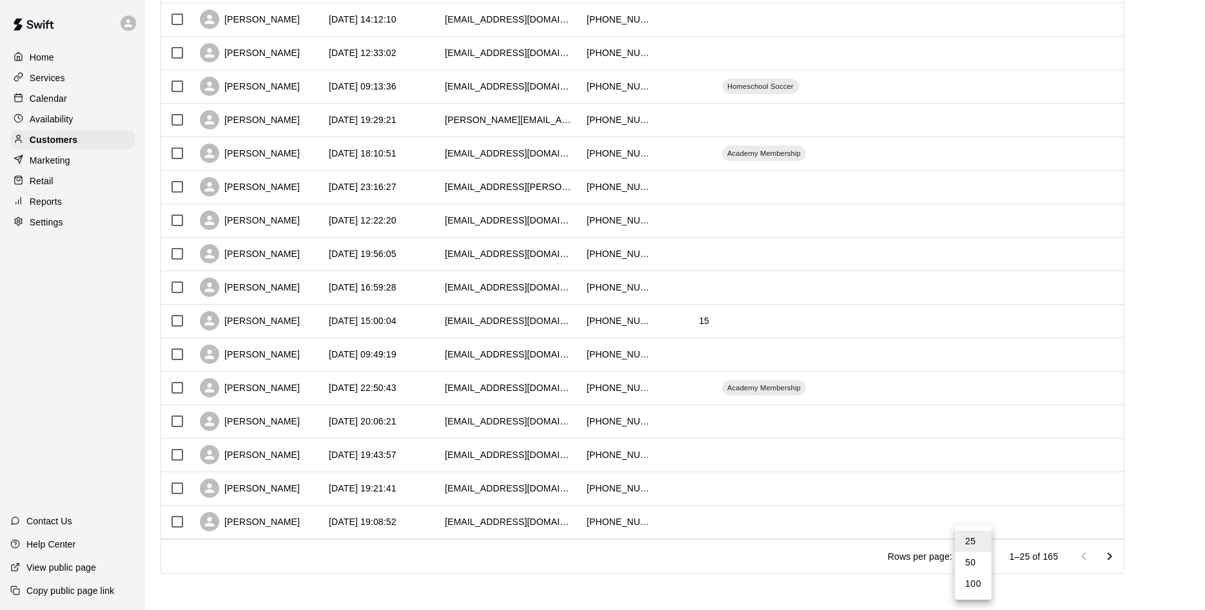
click at [979, 557] on body "Home Services Calendar Availability Customers Marketing Retail Reports Settings…" at bounding box center [602, 54] width 1205 height 1113
click at [973, 584] on li "100" at bounding box center [973, 584] width 37 height 21
type input "***"
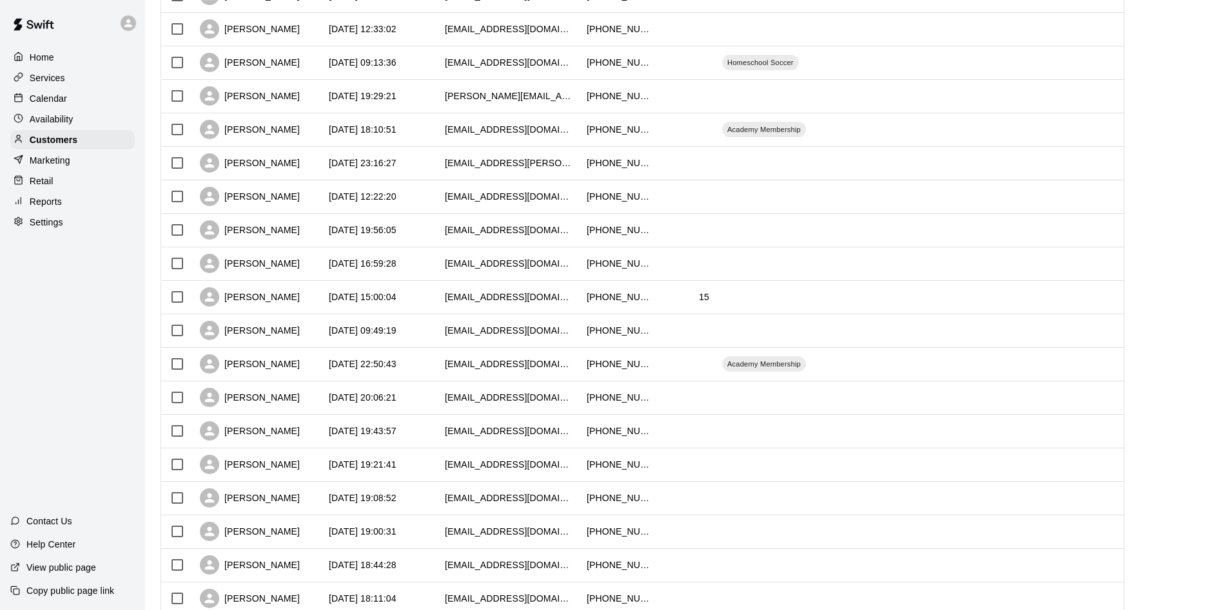
scroll to position [0, 0]
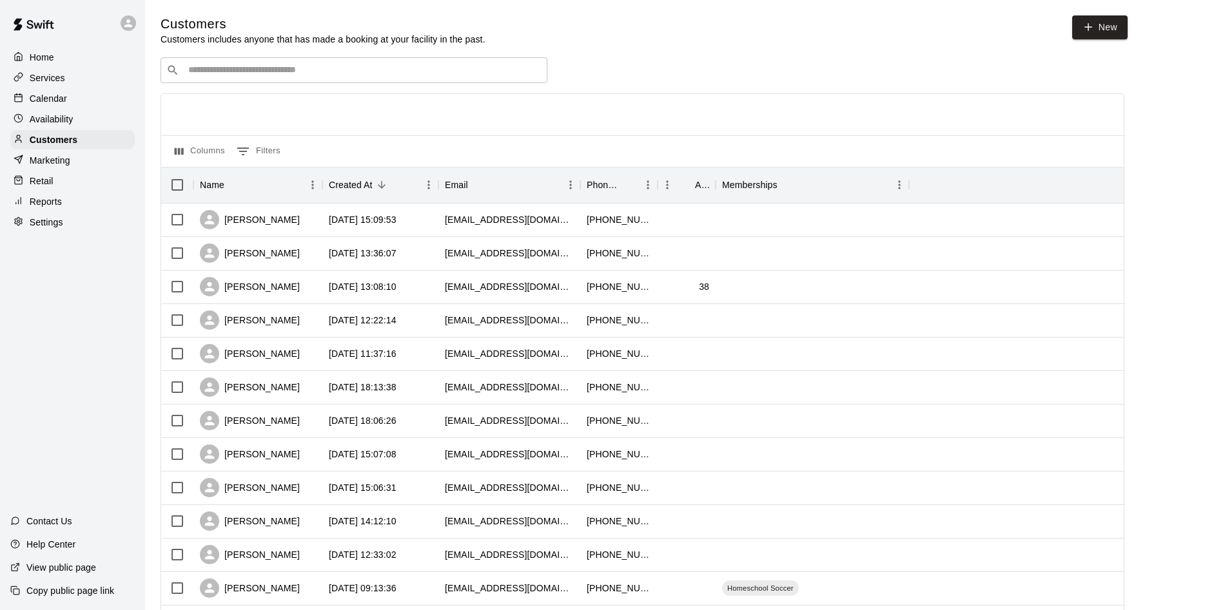
click at [43, 201] on p "Reports" at bounding box center [46, 201] width 32 height 13
